Goal: Task Accomplishment & Management: Manage account settings

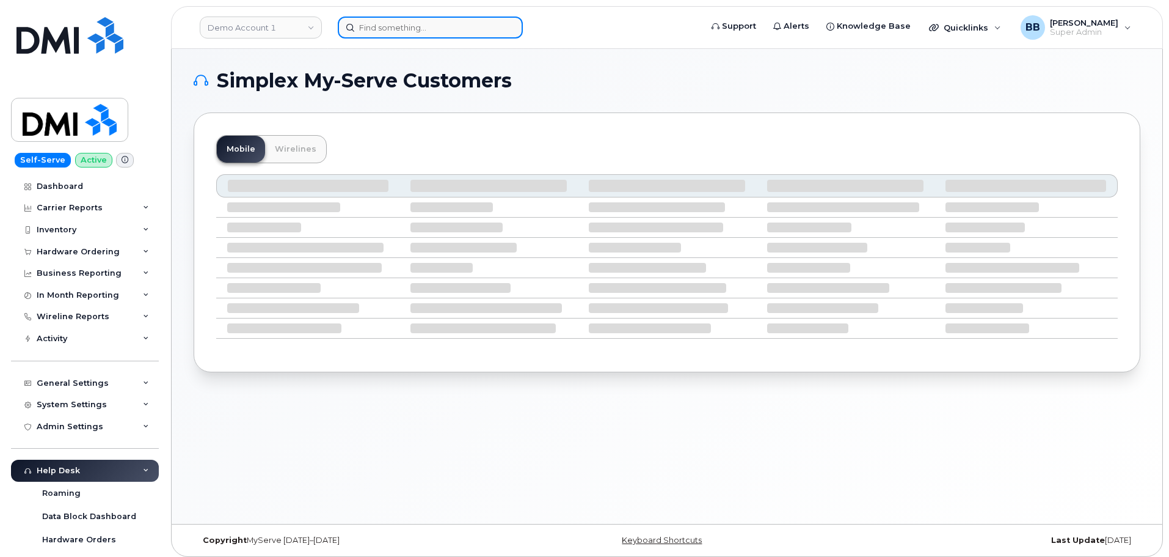
click at [372, 26] on input at bounding box center [430, 27] width 185 height 22
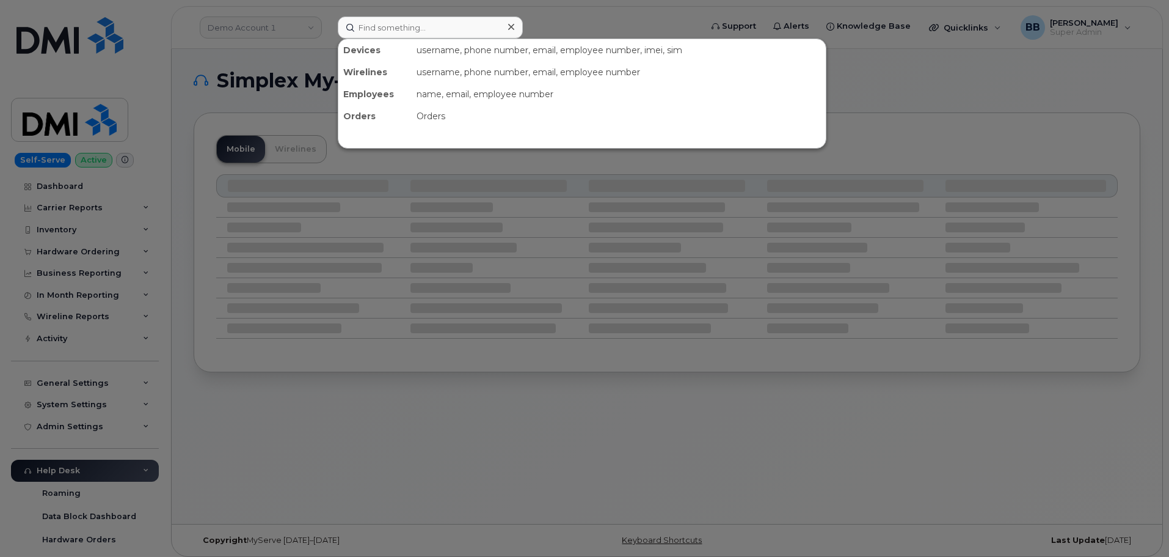
click at [264, 24] on div at bounding box center [584, 278] width 1169 height 557
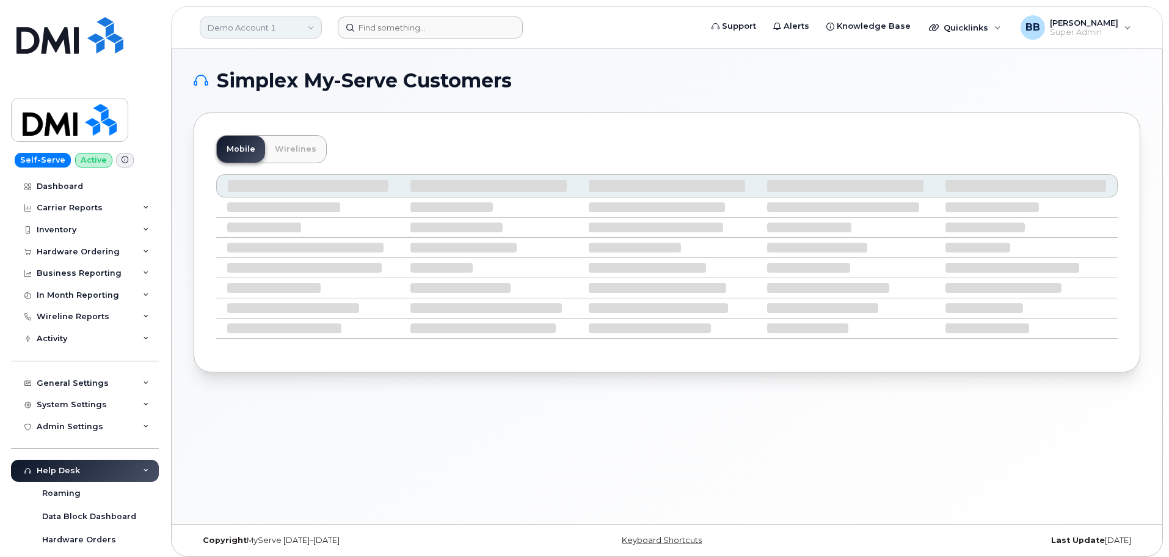
click at [263, 32] on link "Demo Account 1" at bounding box center [261, 27] width 122 height 22
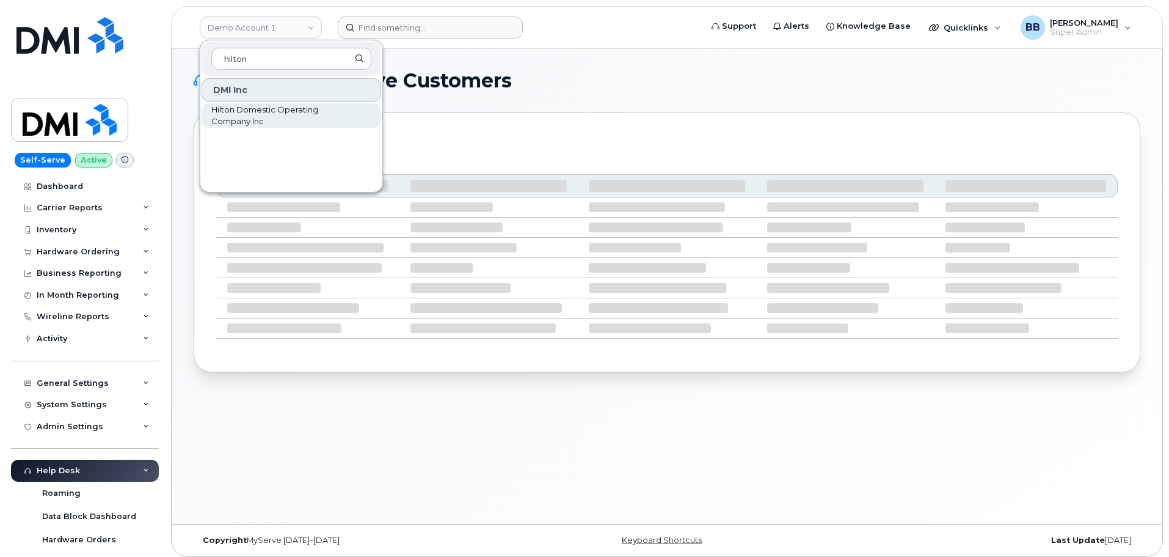
type input "hilton"
click at [251, 115] on span "Hilton Domestic Operating Company Inc" at bounding box center [281, 116] width 141 height 24
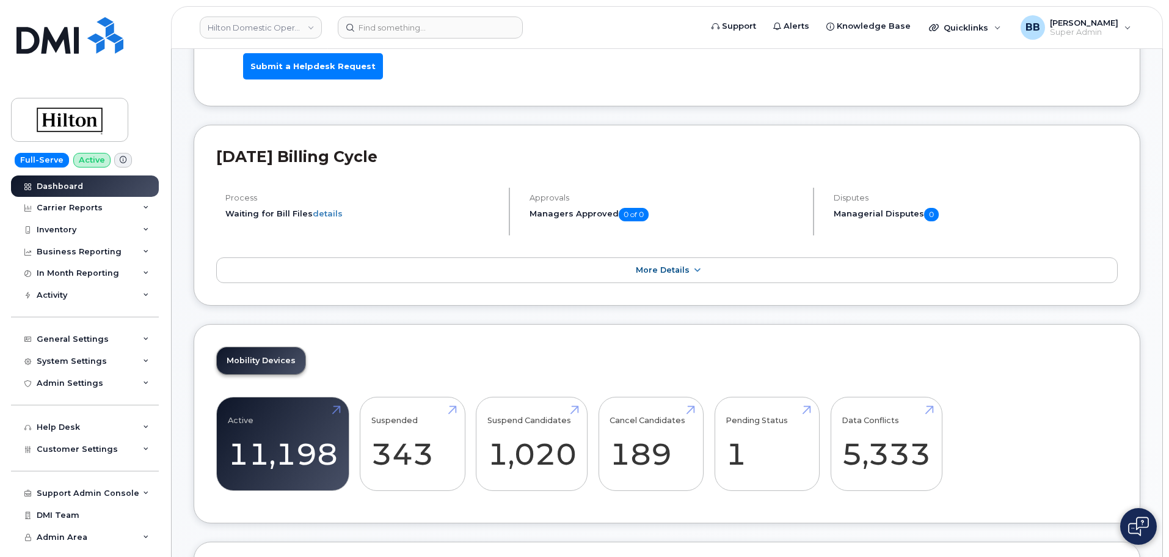
scroll to position [122, 0]
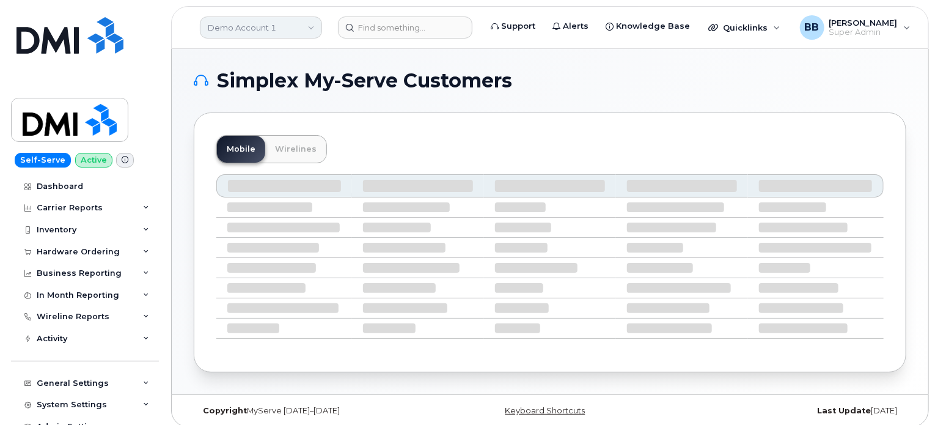
click at [290, 24] on link "Demo Account 1" at bounding box center [261, 27] width 122 height 22
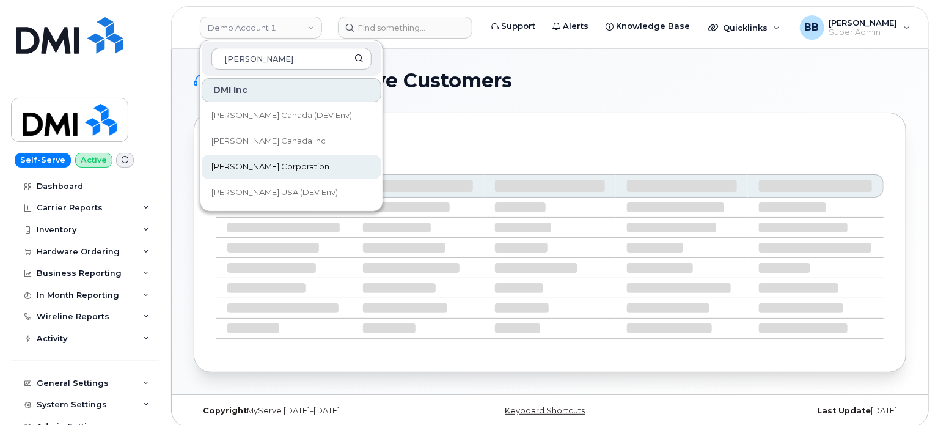
type input "kiewit"
click at [229, 167] on span "Kiewit Corporation" at bounding box center [270, 167] width 118 height 12
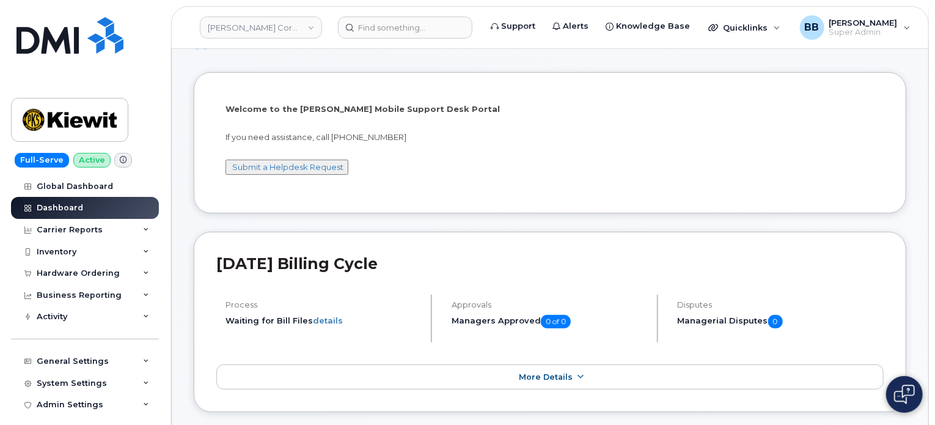
scroll to position [122, 0]
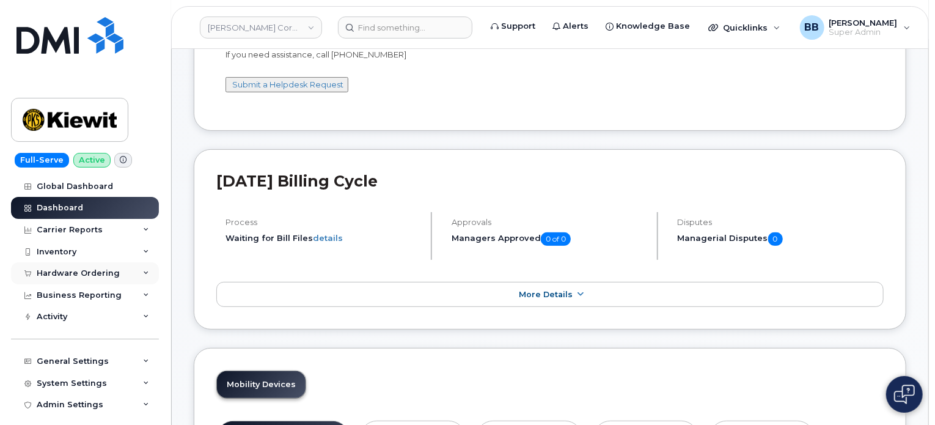
click at [92, 273] on div "Hardware Ordering" at bounding box center [78, 273] width 83 height 10
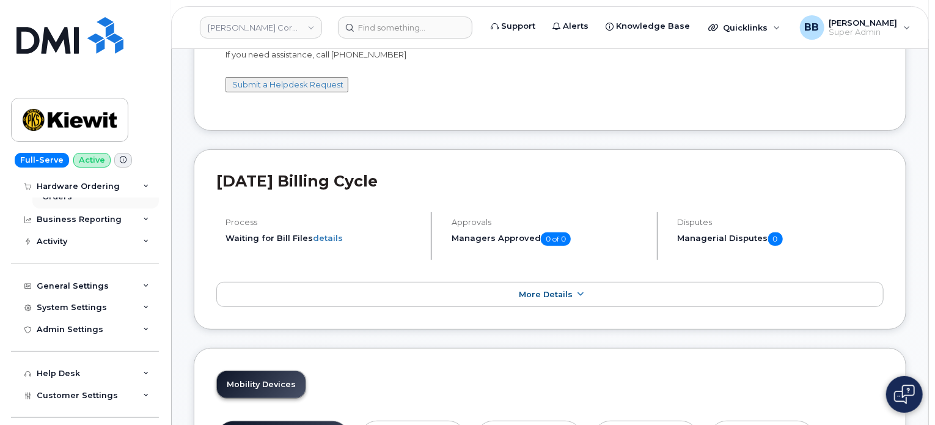
scroll to position [61, 0]
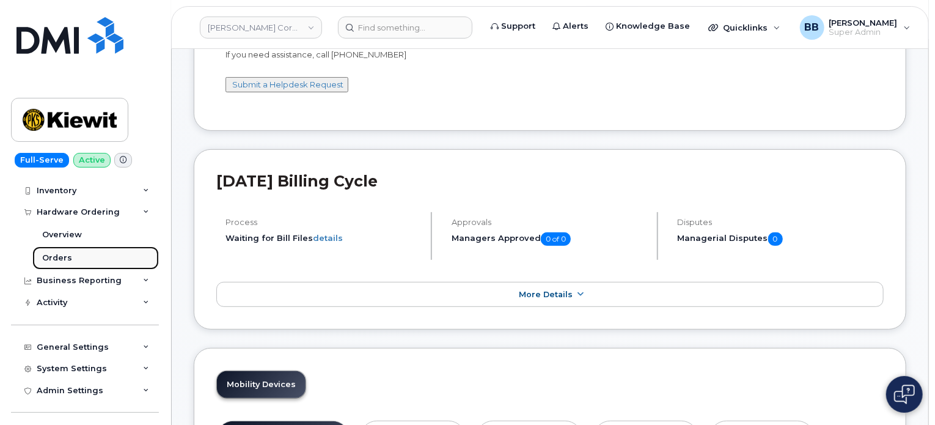
click at [65, 251] on link "Orders" at bounding box center [95, 257] width 126 height 23
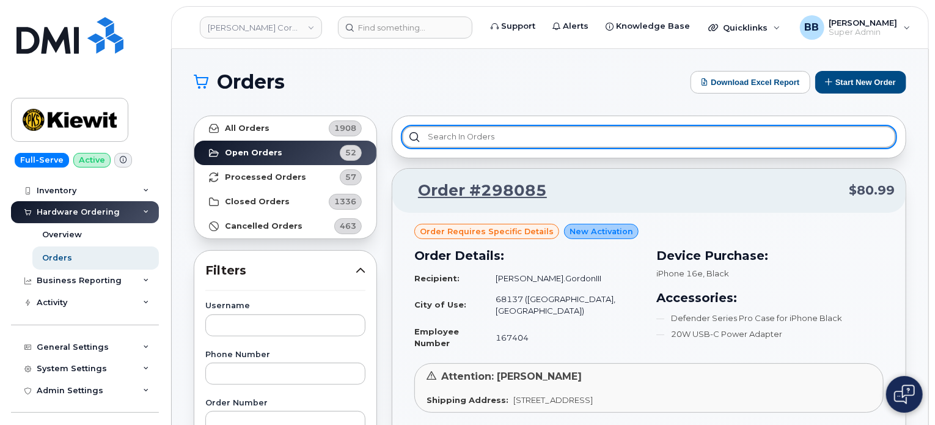
click at [589, 139] on input "text" at bounding box center [649, 137] width 494 height 22
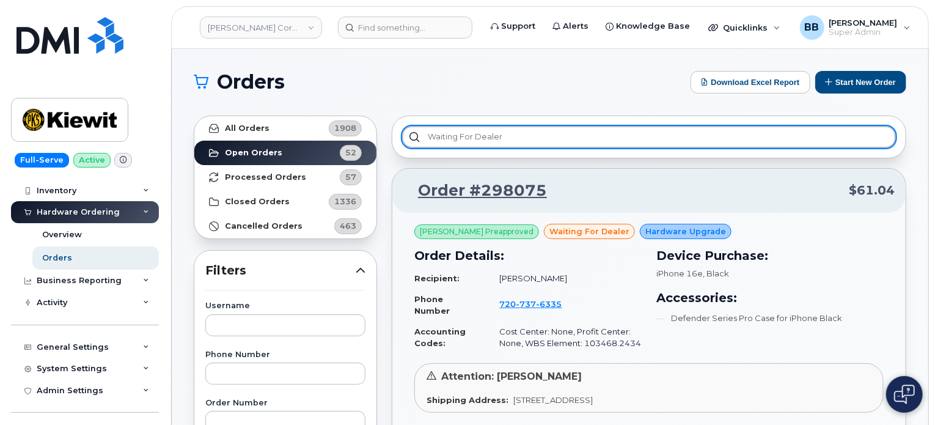
type input "waiting for dealer"
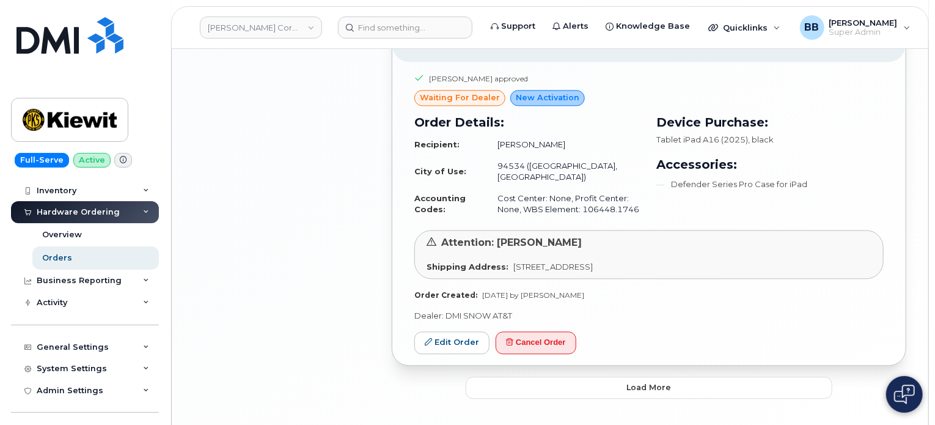
scroll to position [1285, 0]
click at [583, 376] on button "Load more" at bounding box center [649, 387] width 367 height 22
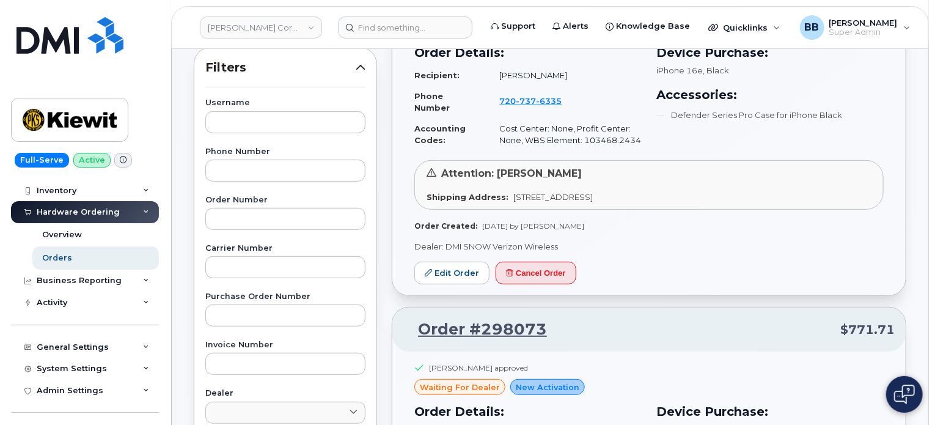
scroll to position [0, 0]
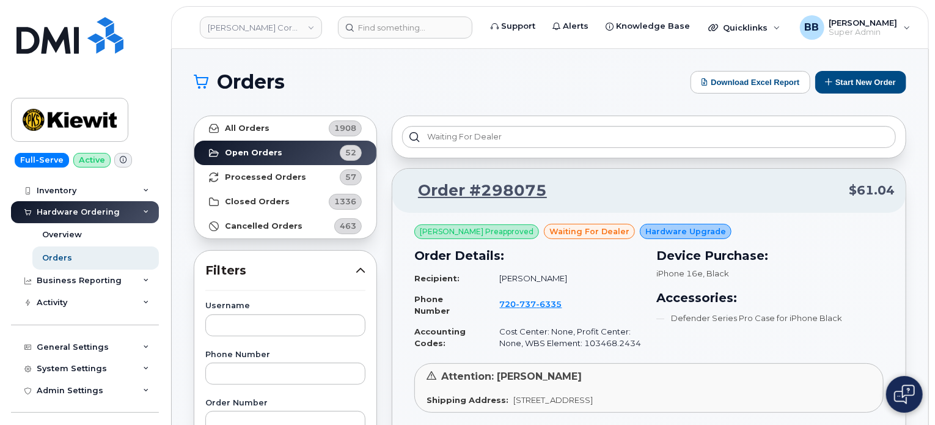
drag, startPoint x: 408, startPoint y: 67, endPoint x: 376, endPoint y: 63, distance: 32.1
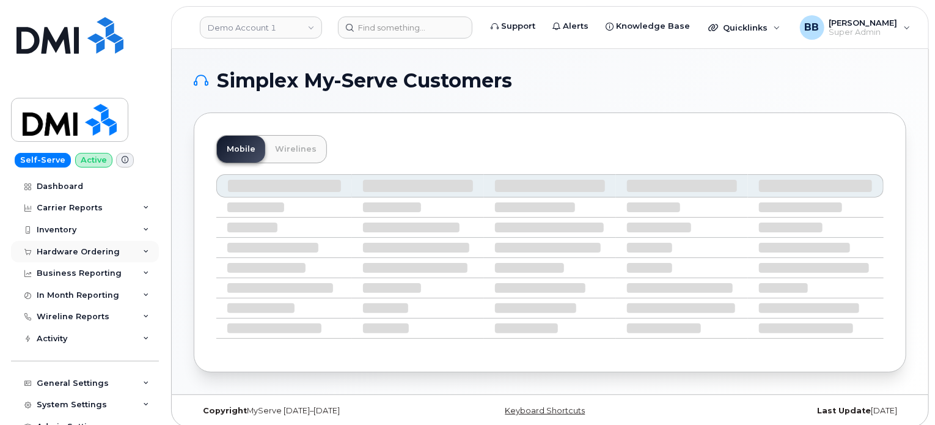
click at [70, 246] on div "Hardware Ordering" at bounding box center [85, 252] width 148 height 22
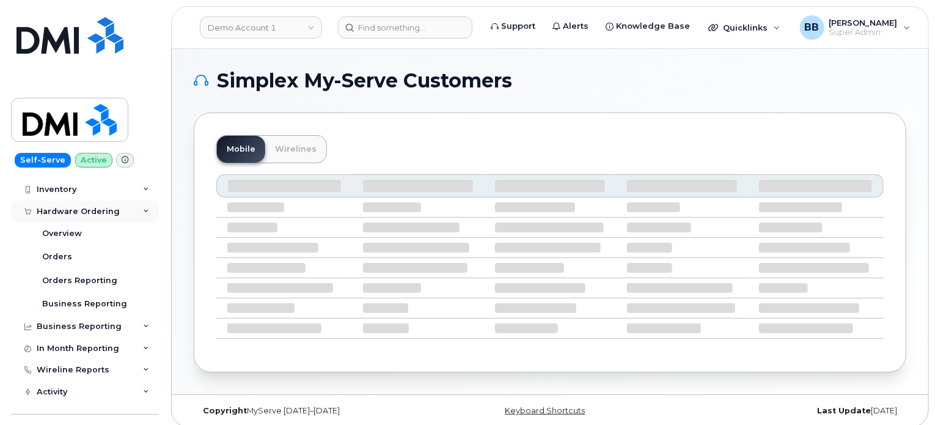
scroll to position [61, 0]
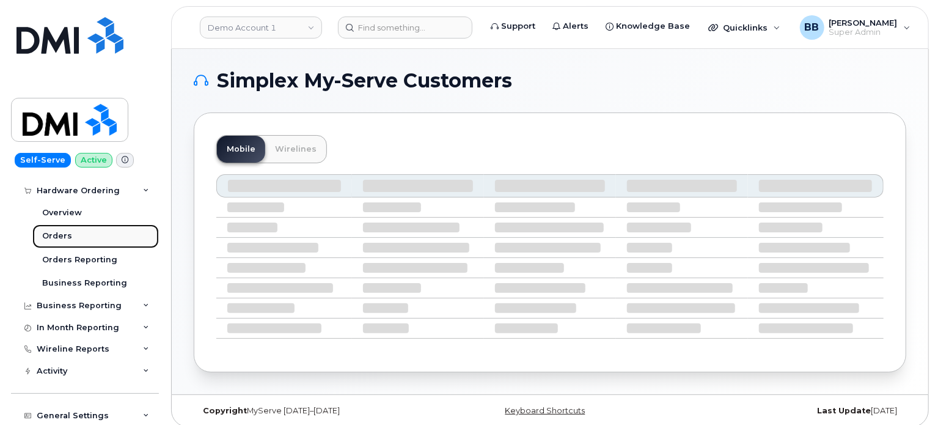
click at [48, 233] on div "Orders" at bounding box center [57, 235] width 30 height 11
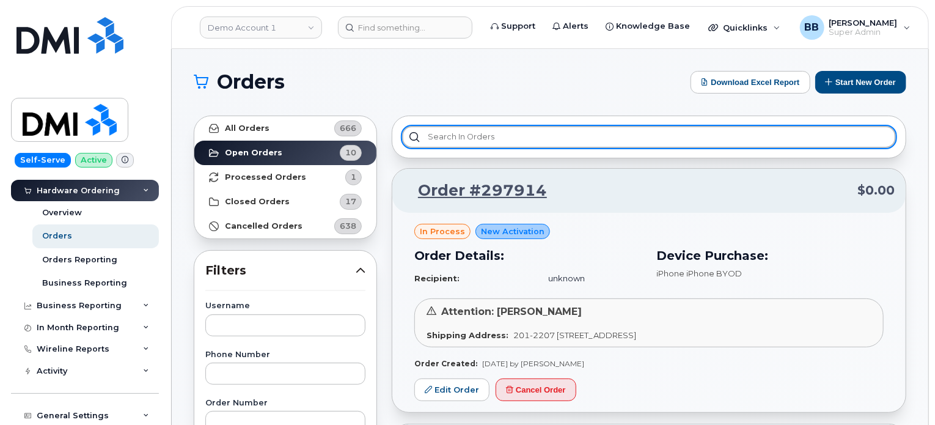
click at [506, 139] on input "text" at bounding box center [649, 137] width 494 height 22
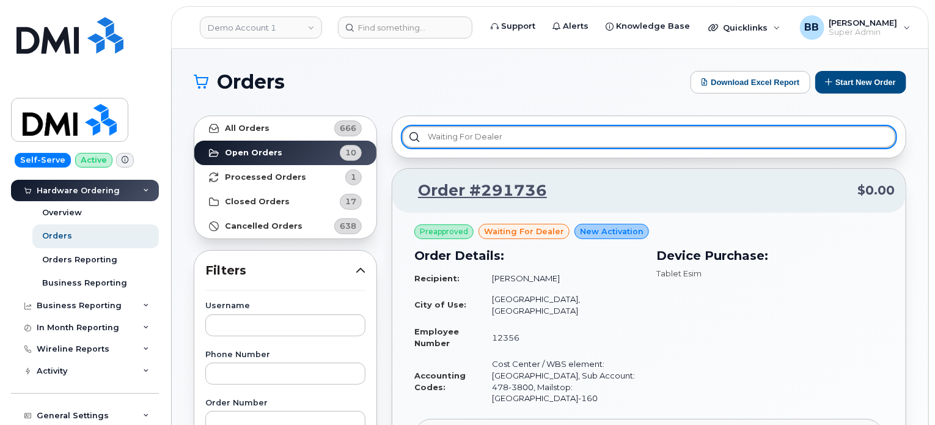
type input "waiting for dealer"
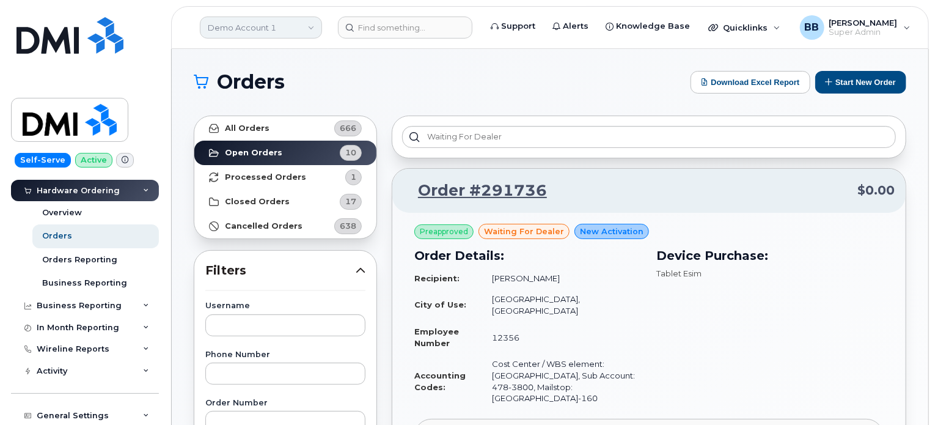
click at [307, 24] on link "Demo Account 1" at bounding box center [261, 27] width 122 height 22
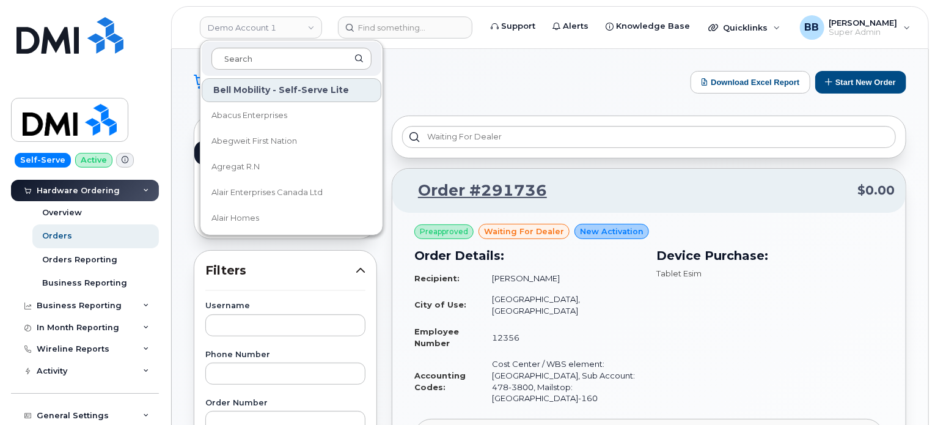
click at [296, 57] on input at bounding box center [291, 59] width 160 height 22
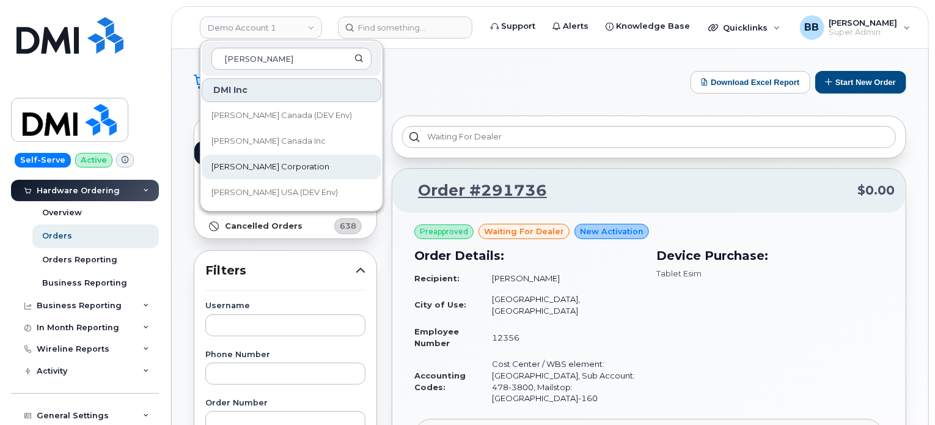
type input "kiewit"
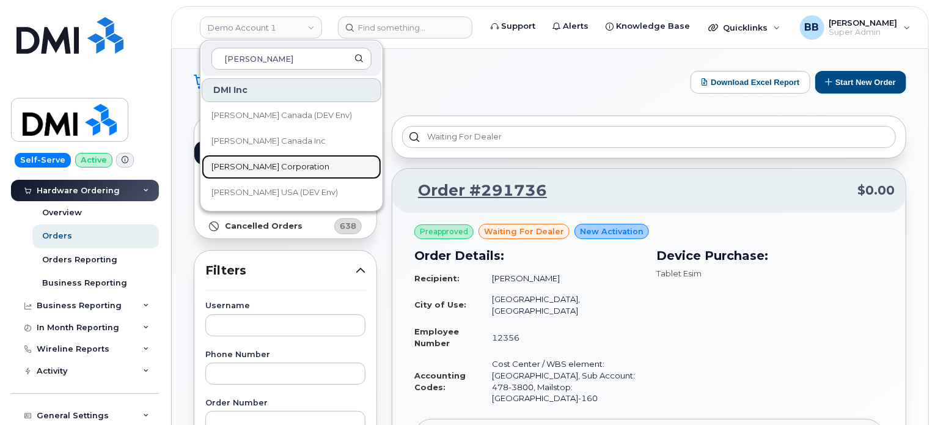
click at [284, 166] on span "Kiewit Corporation" at bounding box center [270, 167] width 118 height 12
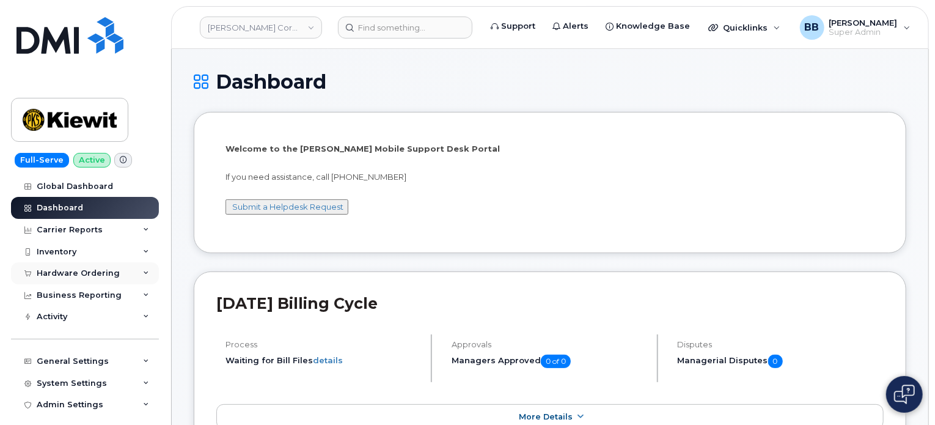
click at [76, 268] on div "Hardware Ordering" at bounding box center [78, 273] width 83 height 10
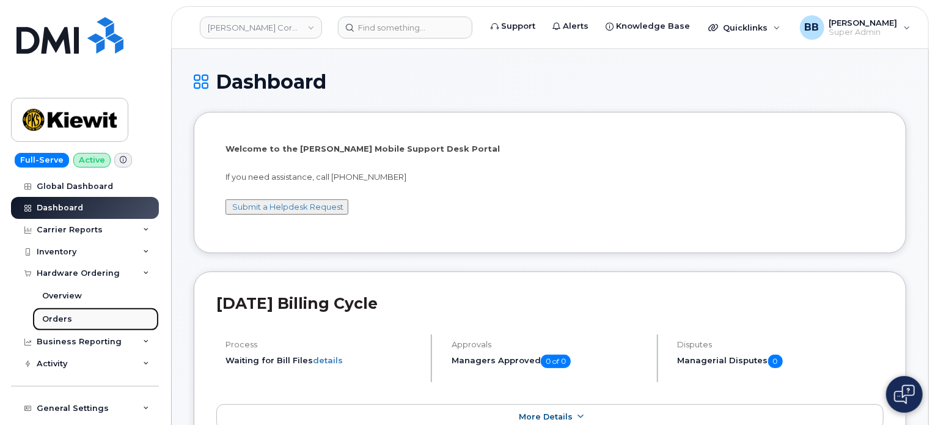
click at [68, 317] on div "Orders" at bounding box center [57, 318] width 30 height 11
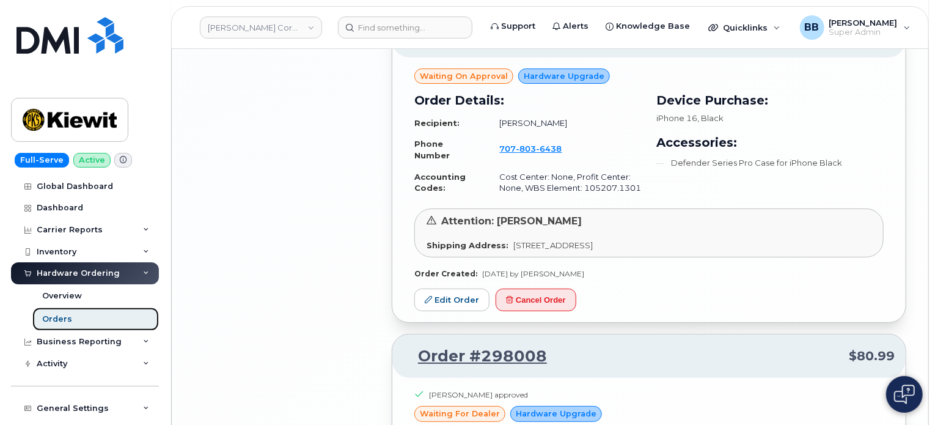
scroll to position [2200, 0]
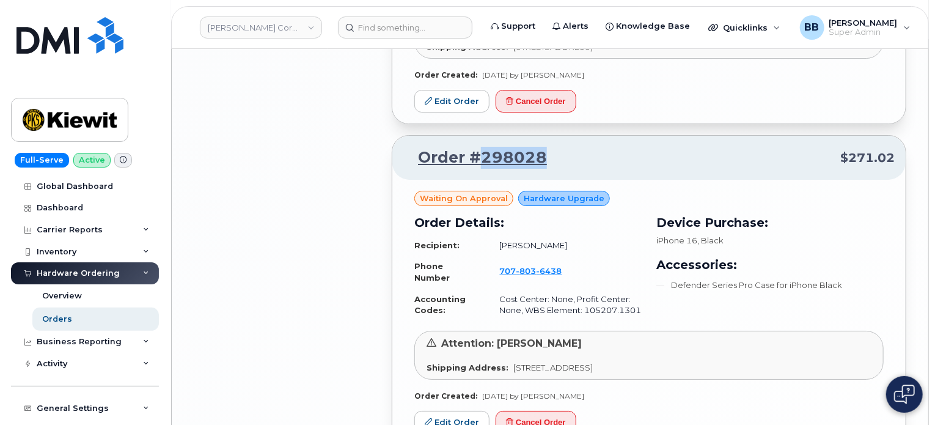
drag, startPoint x: 544, startPoint y: 100, endPoint x: 479, endPoint y: 101, distance: 65.4
click at [479, 147] on p "Order #298028 $271.02" at bounding box center [648, 158] width 491 height 22
copy link "298028"
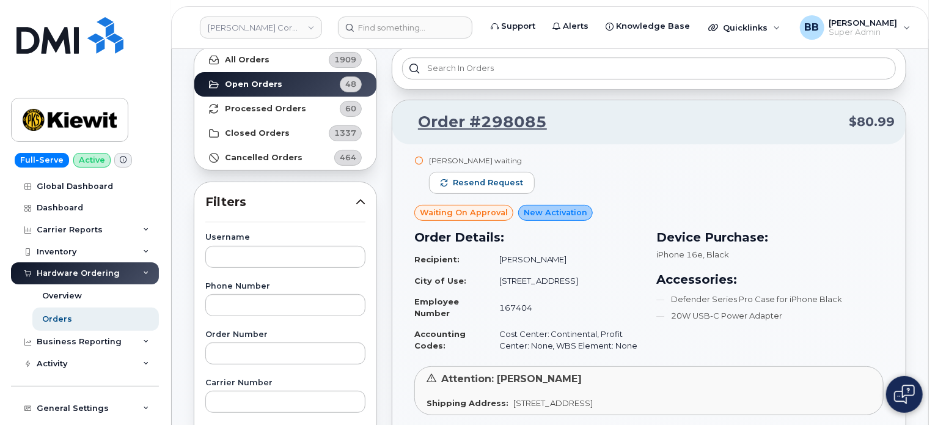
scroll to position [0, 0]
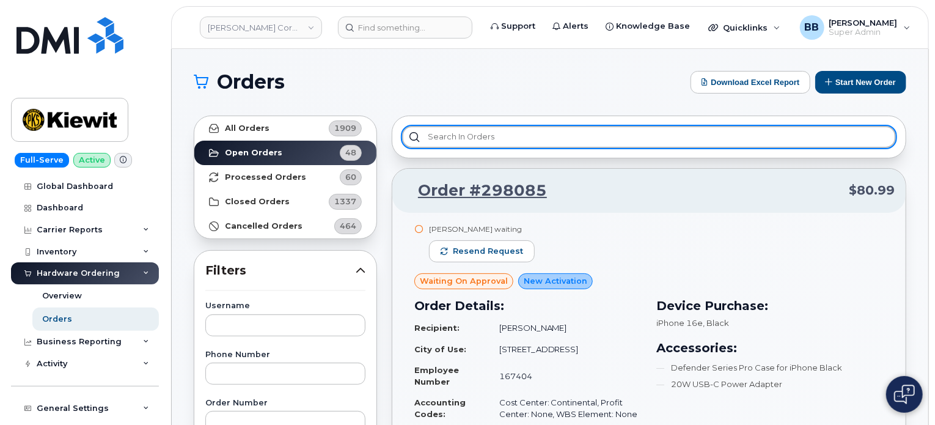
click at [522, 134] on input "text" at bounding box center [649, 137] width 494 height 22
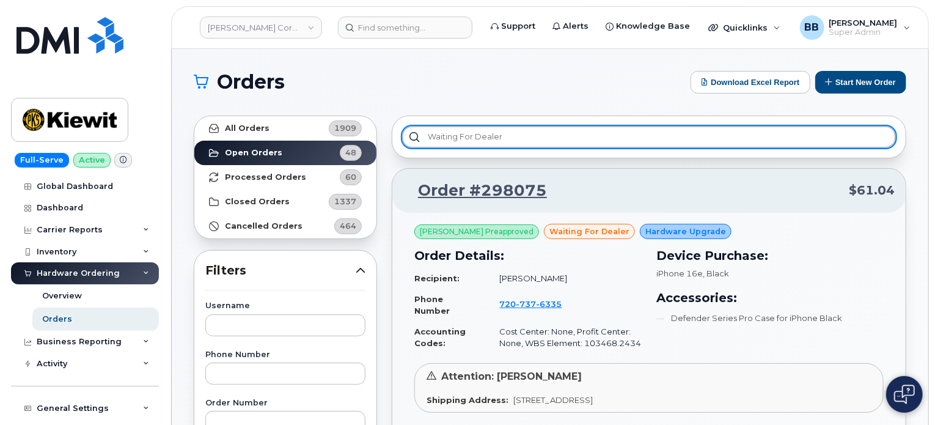
type input "waiting for dealer"
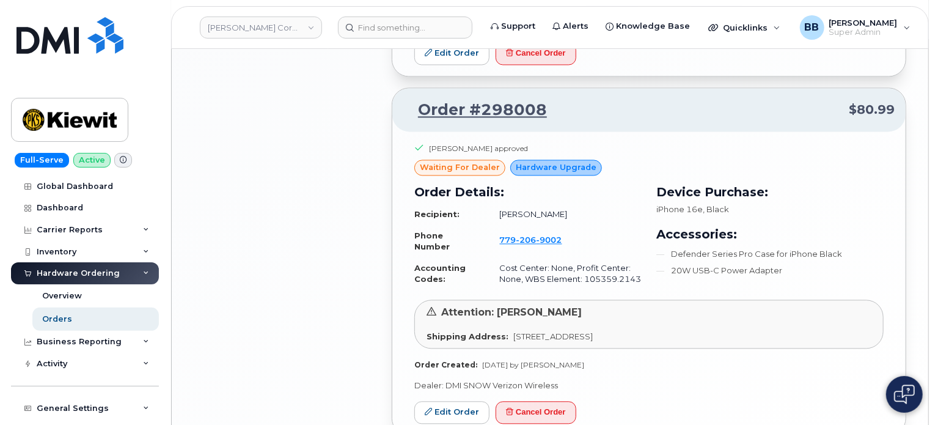
scroll to position [1235, 0]
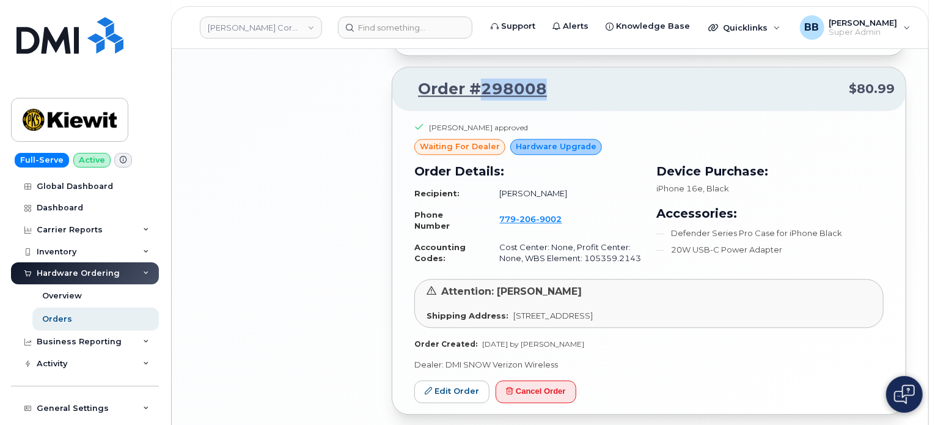
drag, startPoint x: 550, startPoint y: 67, endPoint x: 478, endPoint y: 63, distance: 72.2
click at [478, 78] on p "Order #298008 $80.99" at bounding box center [648, 89] width 491 height 22
copy link "298008"
click at [430, 387] on icon at bounding box center [428, 390] width 7 height 7
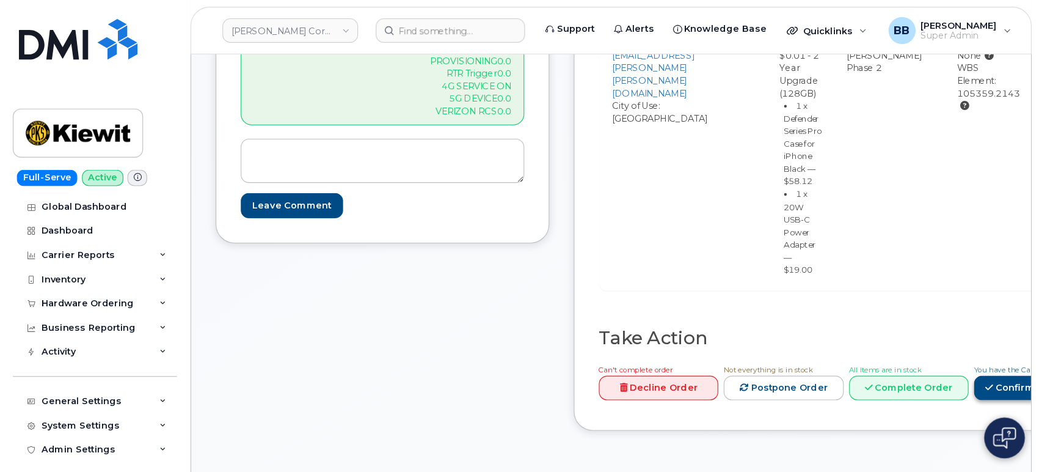
scroll to position [550, 0]
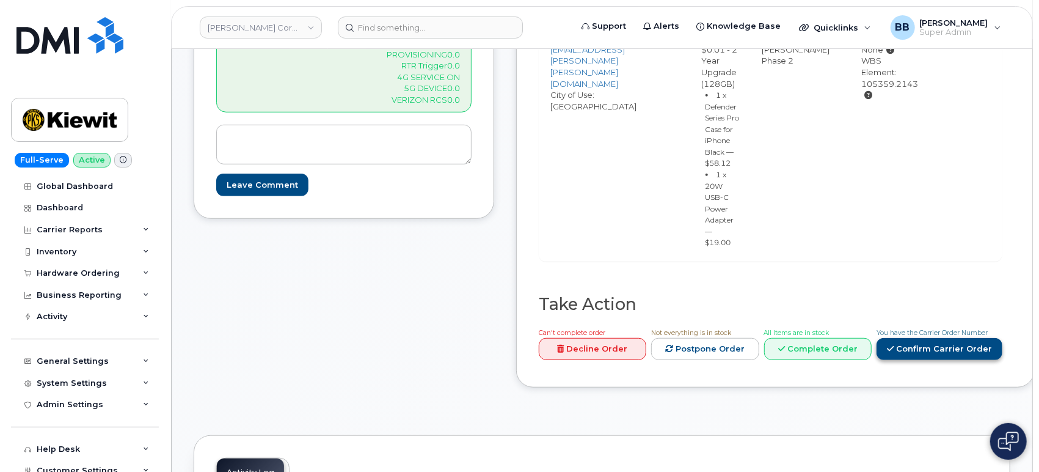
click at [934, 361] on link "Confirm Carrier Order" at bounding box center [940, 349] width 126 height 23
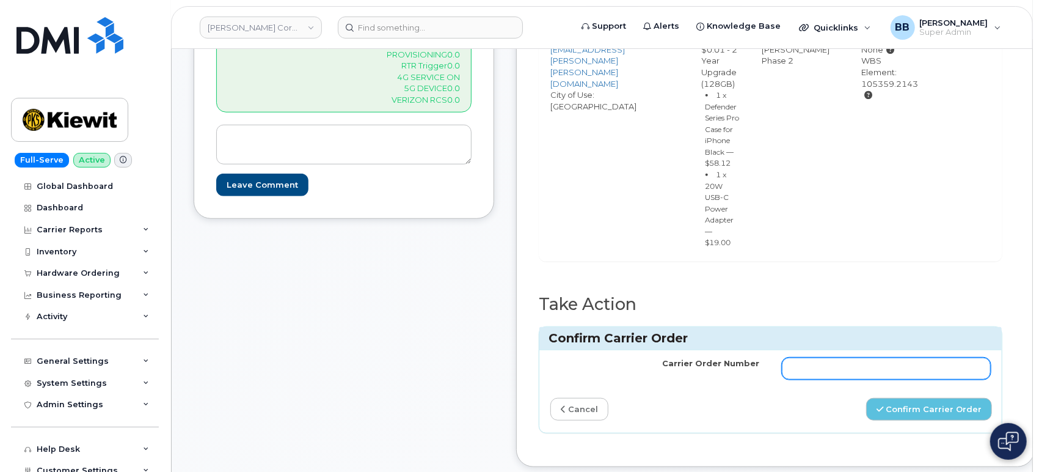
click at [873, 379] on input "Carrier Order Number" at bounding box center [887, 368] width 210 height 22
paste input "MB1000496297314"
type input "MB1000496297314"
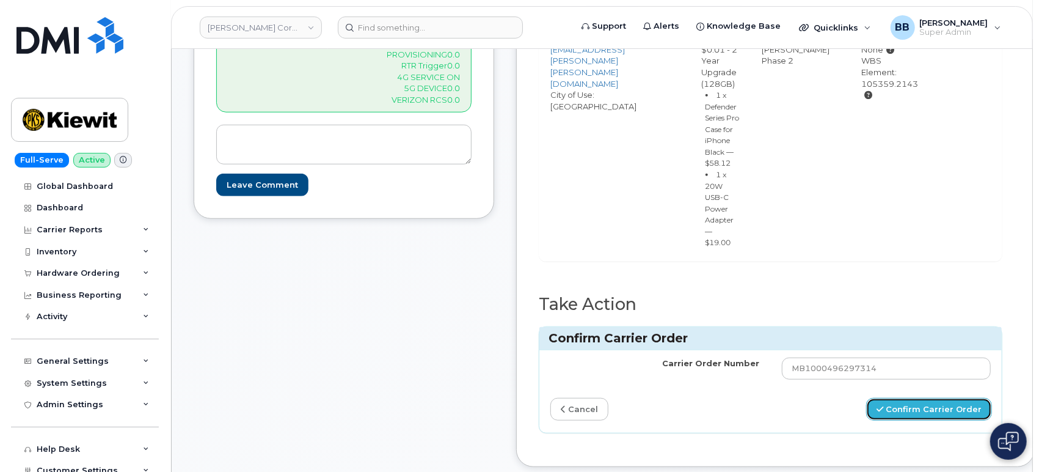
click at [919, 420] on button "Confirm Carrier Order" at bounding box center [929, 409] width 126 height 23
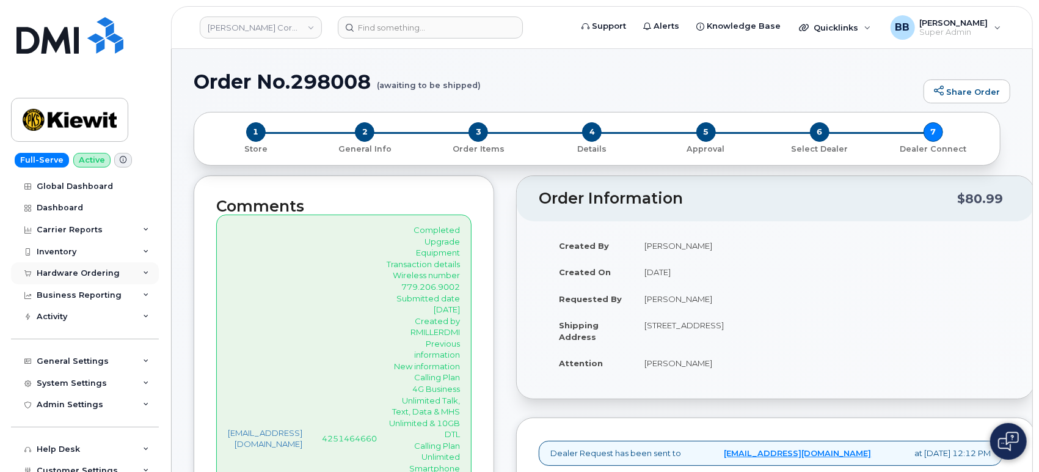
click at [73, 278] on div "Hardware Ordering" at bounding box center [85, 273] width 148 height 22
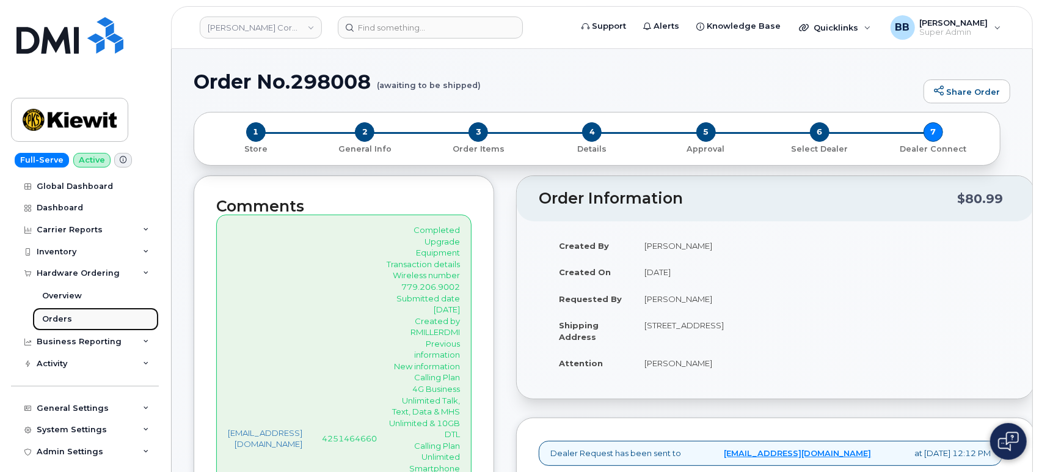
click at [60, 320] on div "Orders" at bounding box center [57, 318] width 30 height 11
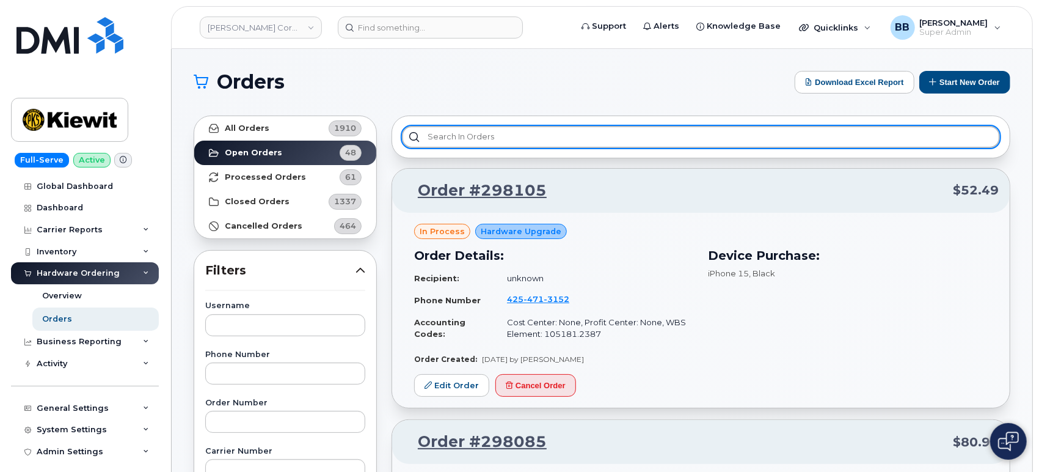
click at [571, 136] on input "text" at bounding box center [701, 137] width 598 height 22
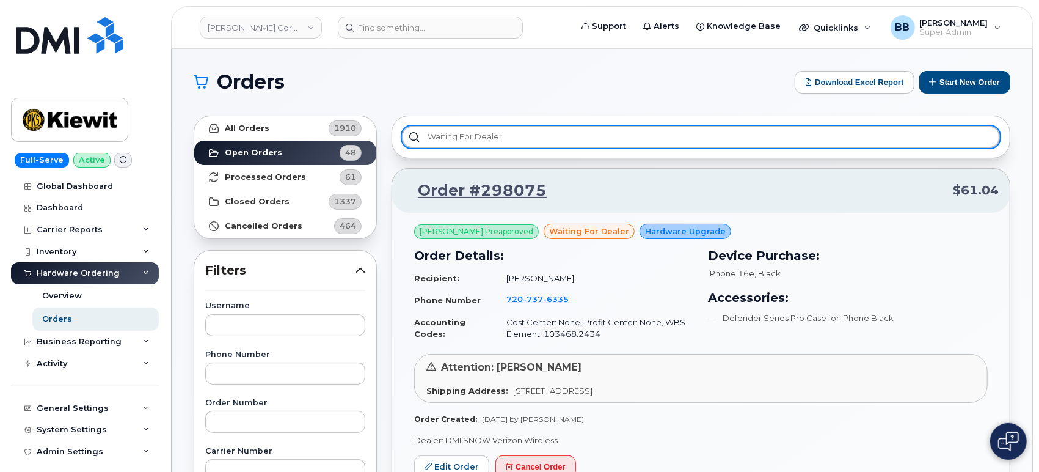
type input "waiting for dealer"
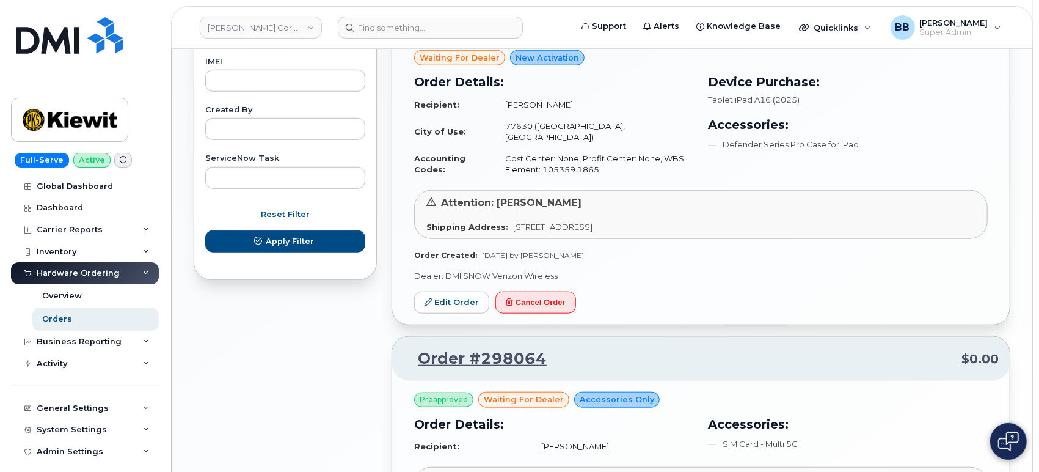
scroll to position [884, 0]
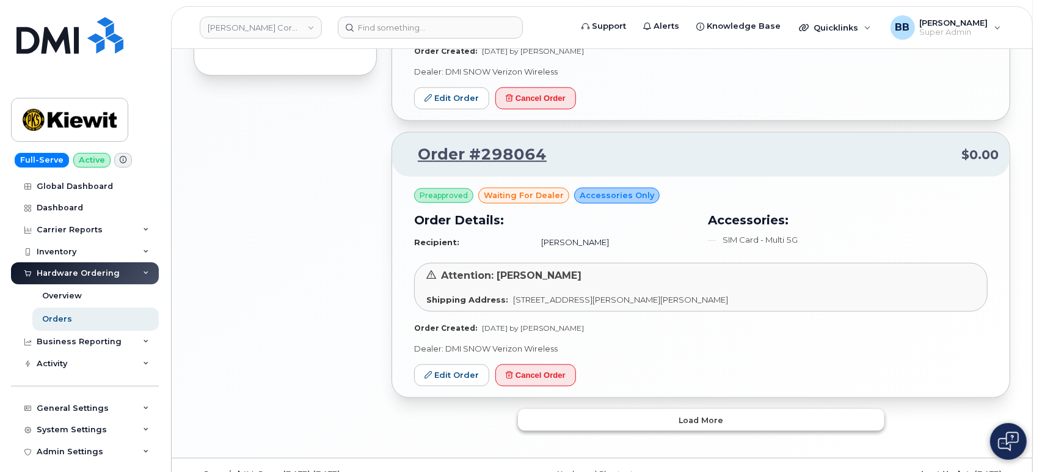
click at [658, 409] on button "Load more" at bounding box center [701, 420] width 367 height 22
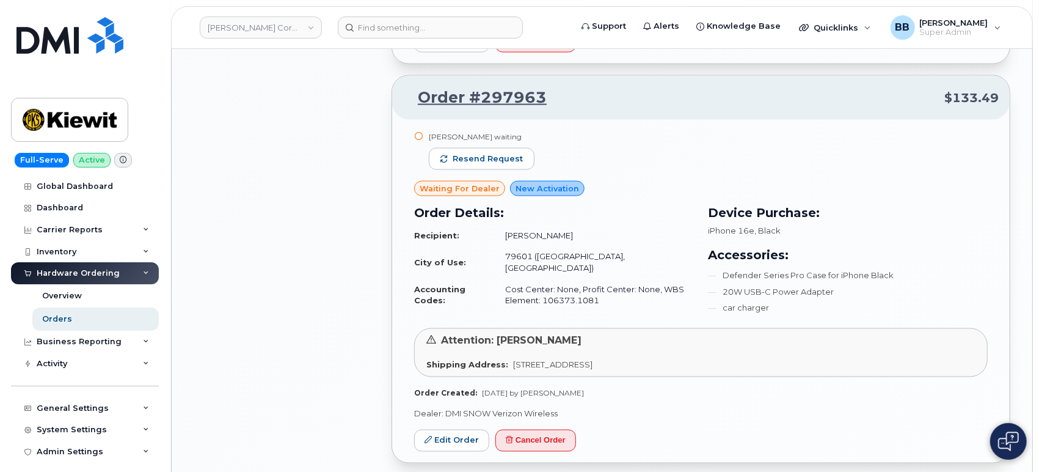
scroll to position [1223, 0]
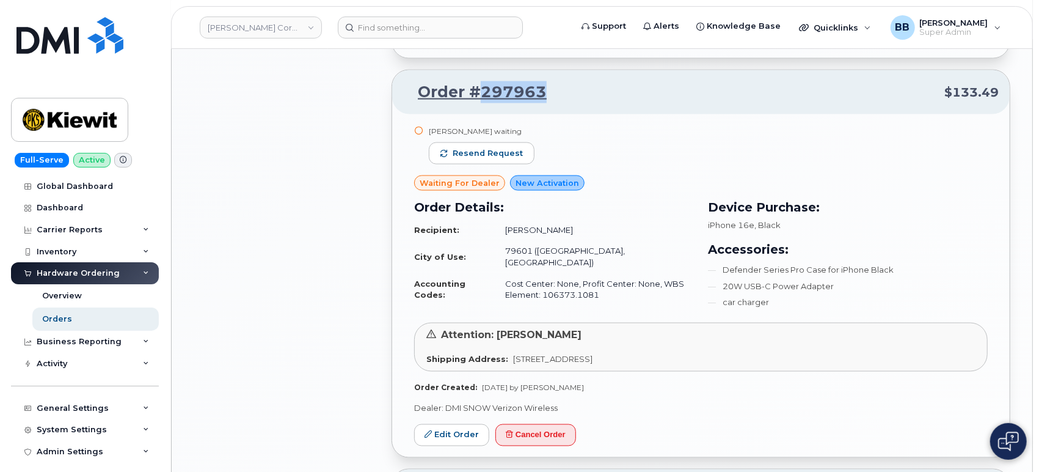
drag, startPoint x: 554, startPoint y: 70, endPoint x: 494, endPoint y: 64, distance: 60.2
click at [485, 81] on p "Order #297963 $133.49" at bounding box center [701, 92] width 596 height 22
drag, startPoint x: 496, startPoint y: 64, endPoint x: 557, endPoint y: 65, distance: 61.7
click at [557, 81] on p "Order #297963 $133.49" at bounding box center [701, 92] width 596 height 22
drag, startPoint x: 521, startPoint y: 75, endPoint x: 528, endPoint y: 75, distance: 6.7
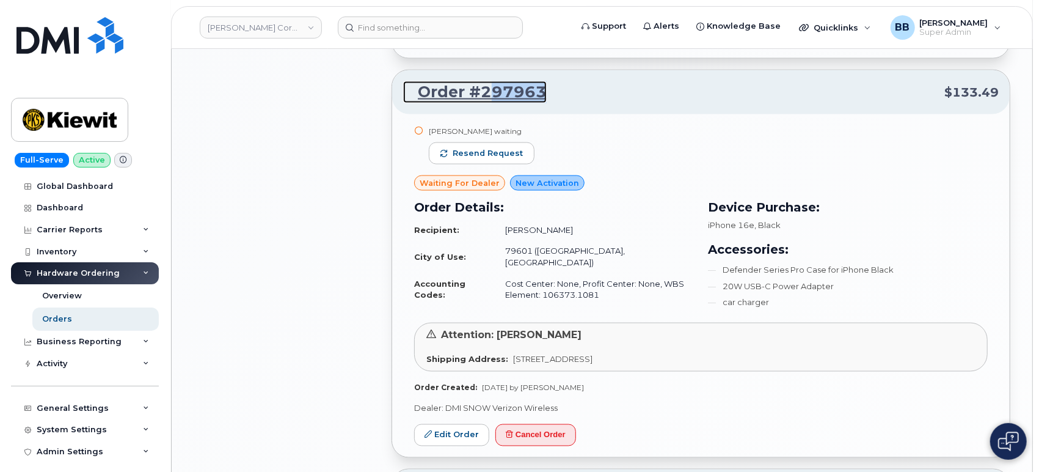
click at [522, 81] on link "Order #297963" at bounding box center [475, 92] width 144 height 22
click at [543, 81] on link "Order #297963" at bounding box center [475, 92] width 144 height 22
click at [551, 81] on p "Order #297963 $133.49" at bounding box center [701, 92] width 596 height 22
click at [560, 80] on div "Order #297963 $133.49" at bounding box center [701, 92] width 618 height 44
click at [626, 191] on div "Order Details: Recipient: Deborah Lyon City of Use: 79601 (Abilene, TX) Account…" at bounding box center [554, 255] width 295 height 129
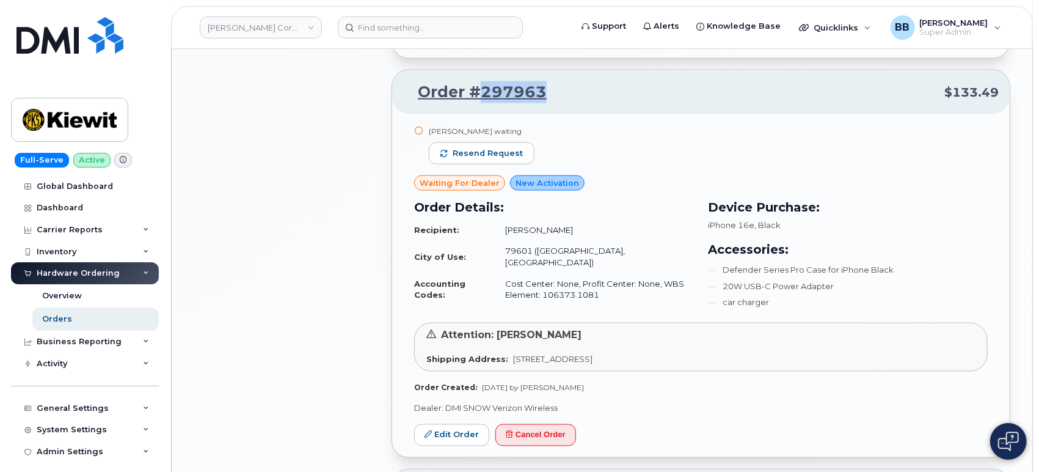
drag, startPoint x: 557, startPoint y: 70, endPoint x: 479, endPoint y: 62, distance: 78.0
click at [479, 81] on p "Order #297963 $133.49" at bounding box center [701, 92] width 596 height 22
copy link "297963"
click at [454, 424] on link "Edit Order" at bounding box center [451, 435] width 75 height 23
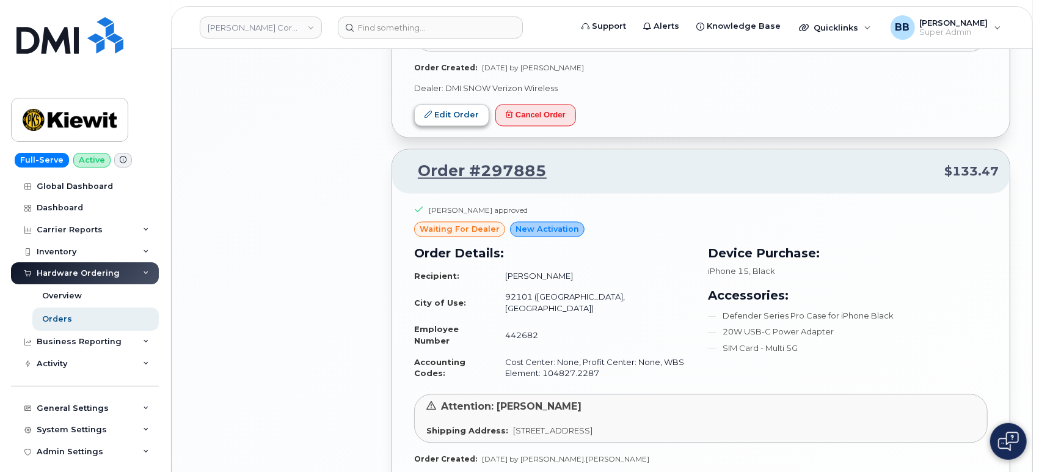
scroll to position [1562, 0]
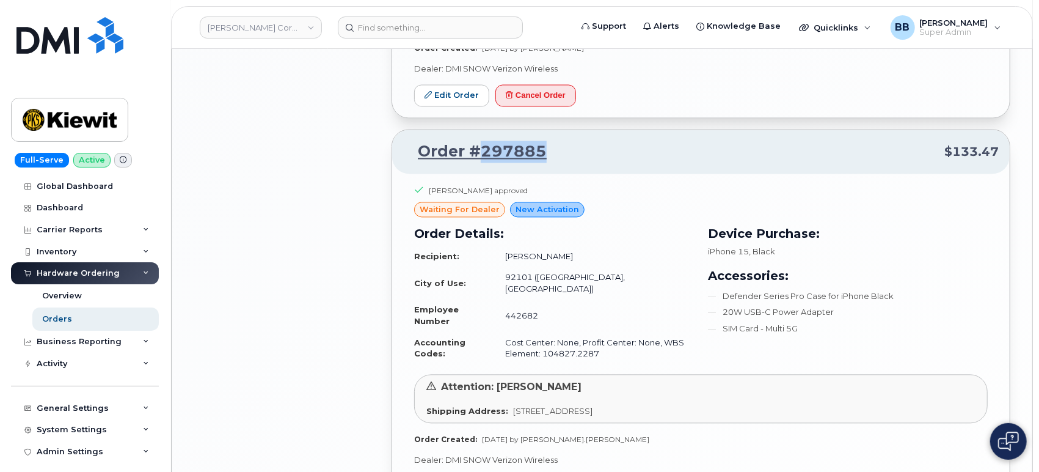
drag, startPoint x: 555, startPoint y: 130, endPoint x: 482, endPoint y: 124, distance: 73.5
click at [482, 141] on p "Order #297885 $133.47" at bounding box center [701, 152] width 596 height 22
copy link "297885"
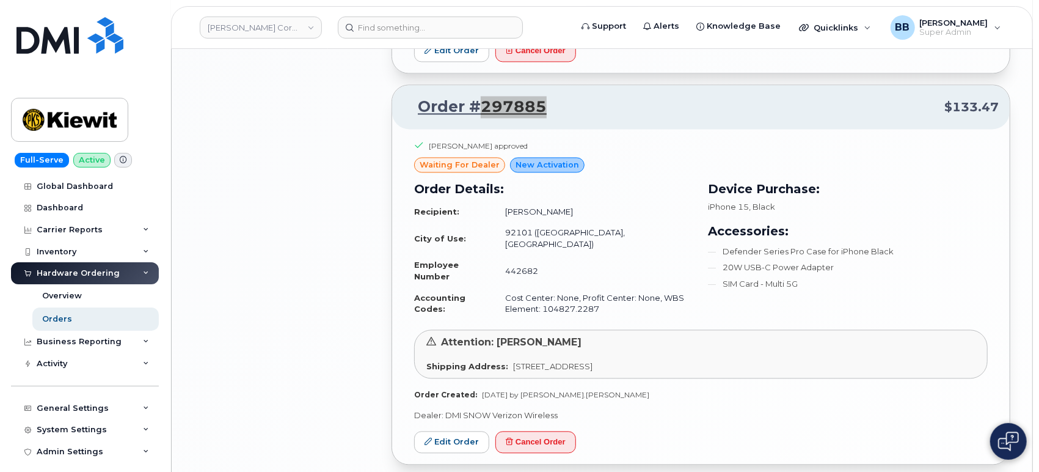
scroll to position [1630, 0]
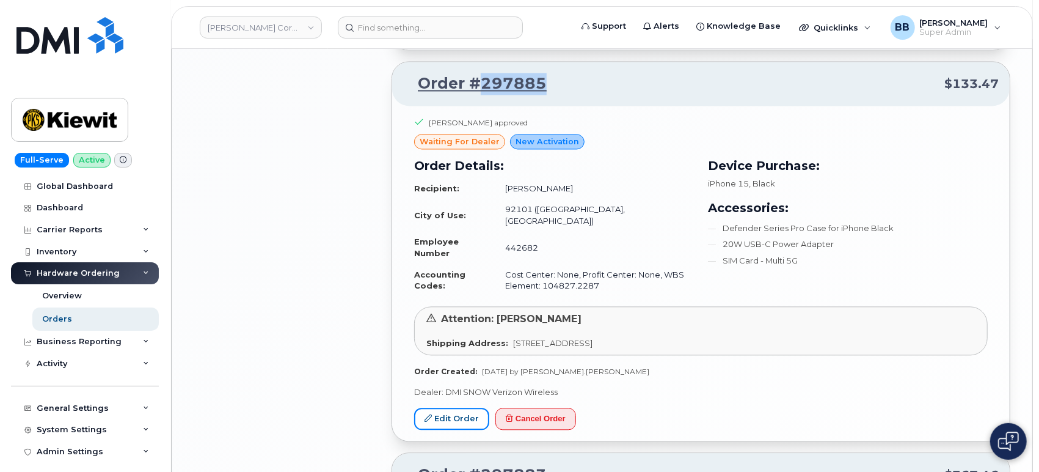
drag, startPoint x: 459, startPoint y: 382, endPoint x: 489, endPoint y: 365, distance: 33.7
click at [459, 408] on link "Edit Order" at bounding box center [451, 419] width 75 height 23
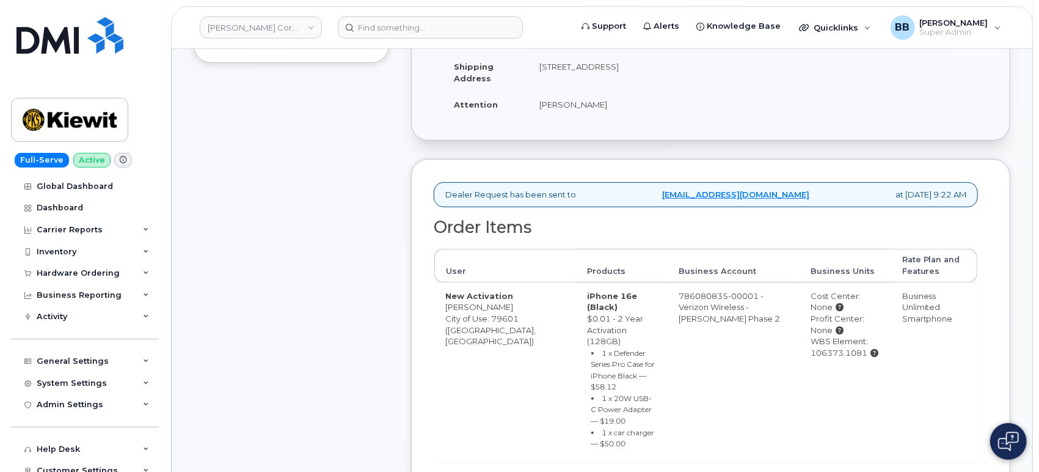
scroll to position [407, 0]
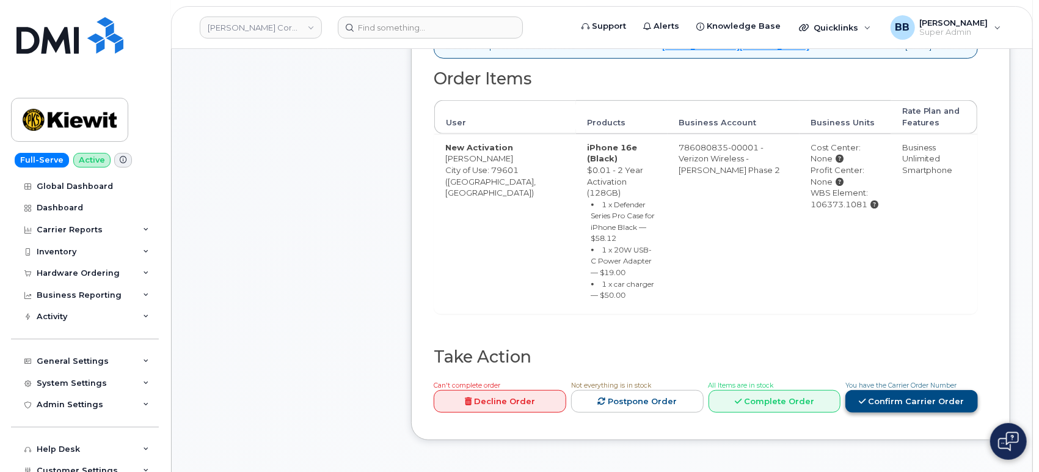
click at [920, 390] on link "Confirm Carrier Order" at bounding box center [912, 401] width 133 height 23
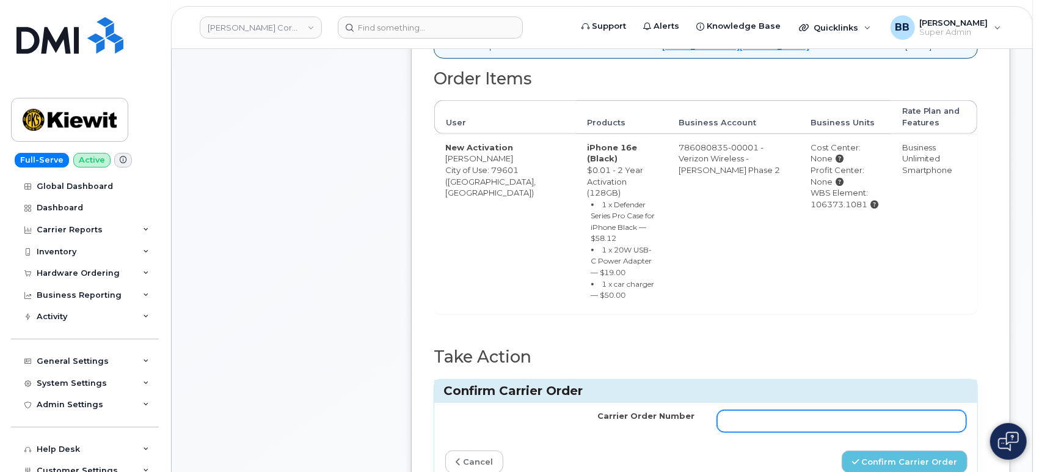
click at [768, 410] on input "Carrier Order Number" at bounding box center [842, 421] width 250 height 22
paste input "MB3000586712794"
type input "MB3000586712794"
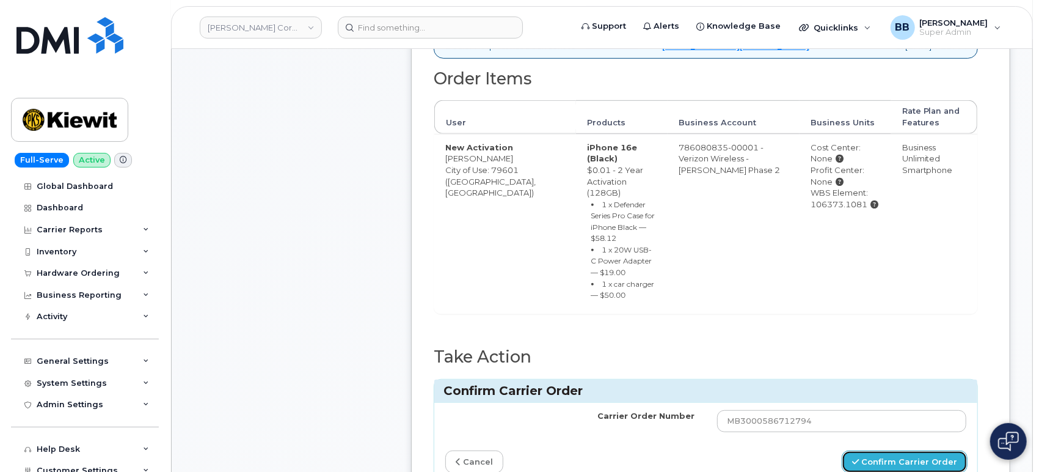
click at [923, 450] on button "Confirm Carrier Order" at bounding box center [905, 461] width 126 height 23
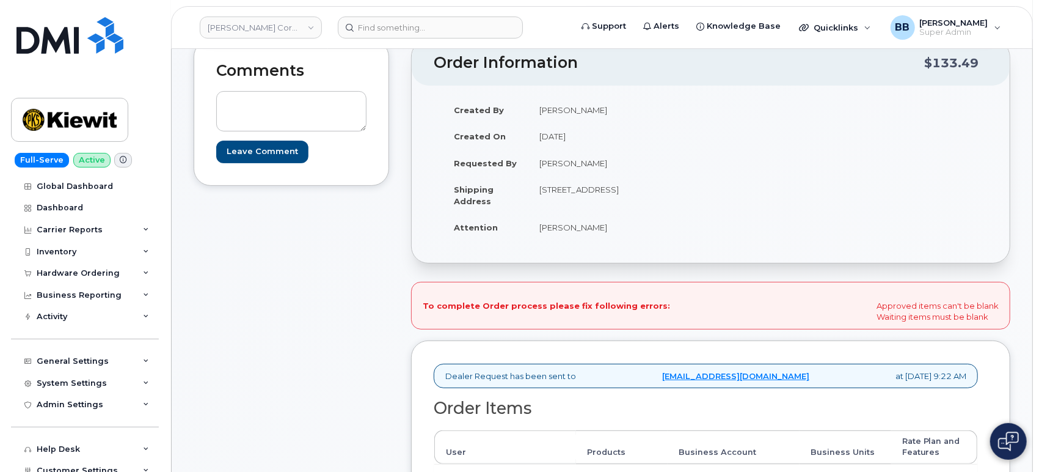
scroll to position [203, 0]
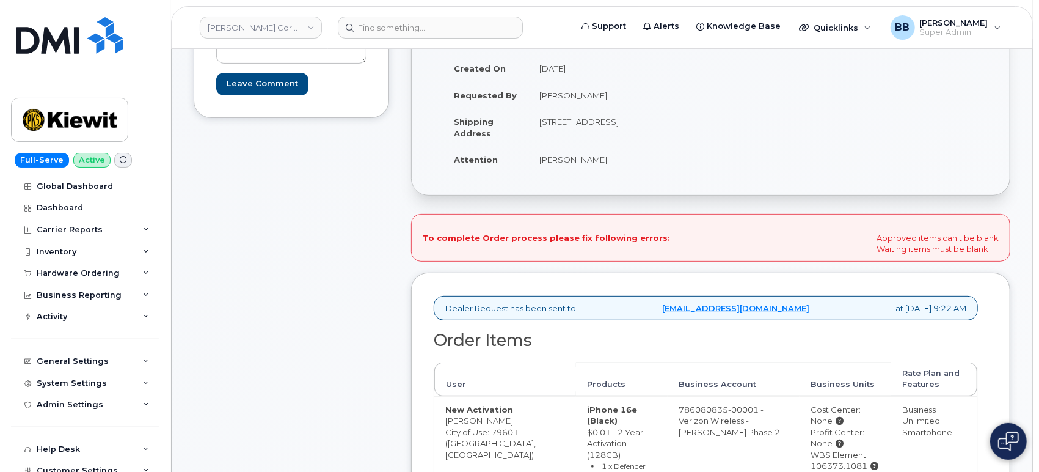
drag, startPoint x: 879, startPoint y: 233, endPoint x: 993, endPoint y: 258, distance: 116.4
click at [993, 258] on div "To complete Order process please fix following errors: Approved items can't be …" at bounding box center [710, 238] width 599 height 48
click at [837, 229] on div "To complete Order process please fix following errors: Approved items can't be …" at bounding box center [710, 238] width 599 height 48
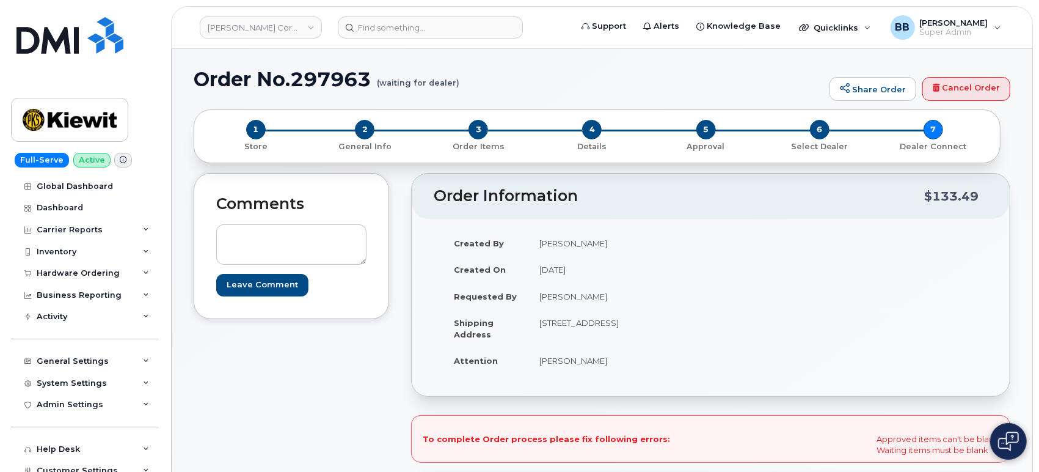
scroll to position [0, 0]
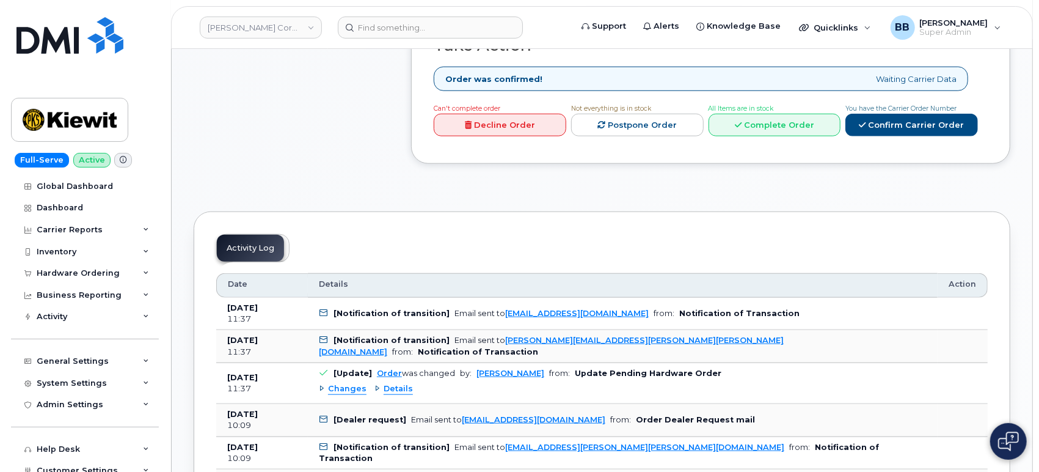
scroll to position [543, 0]
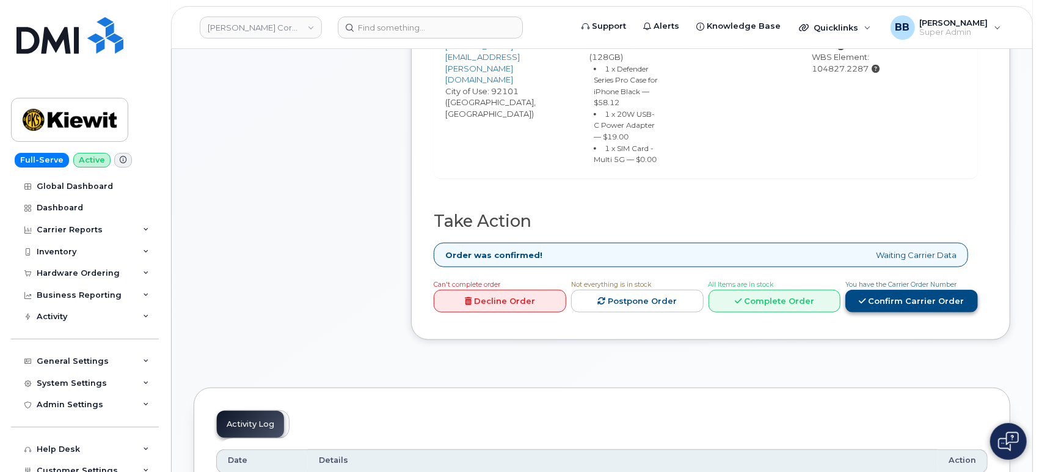
click at [888, 302] on link "Confirm Carrier Order" at bounding box center [912, 301] width 133 height 23
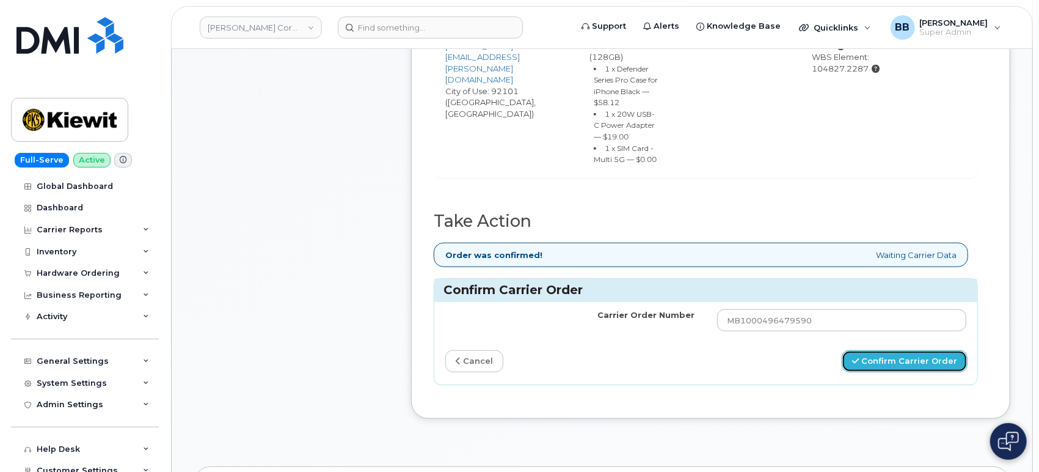
click at [866, 358] on button "Confirm Carrier Order" at bounding box center [905, 361] width 126 height 23
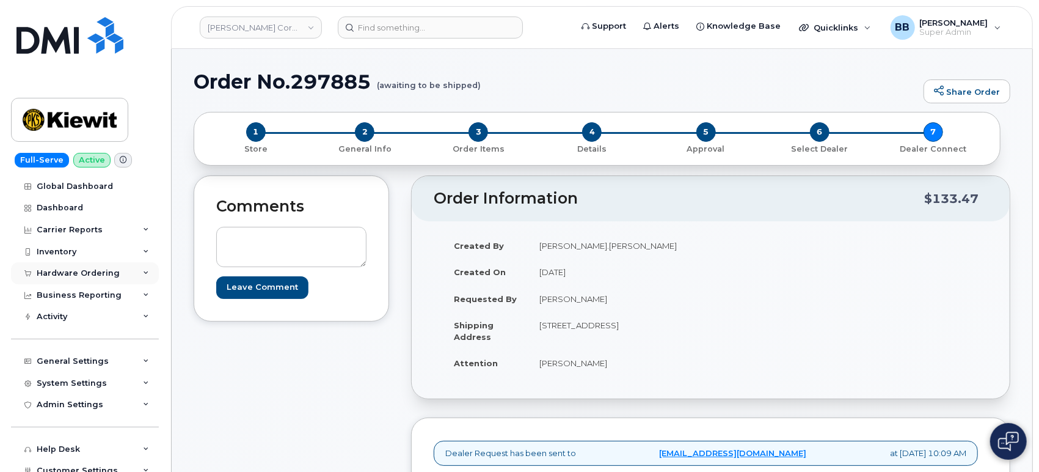
click at [88, 269] on div "Hardware Ordering" at bounding box center [78, 273] width 83 height 10
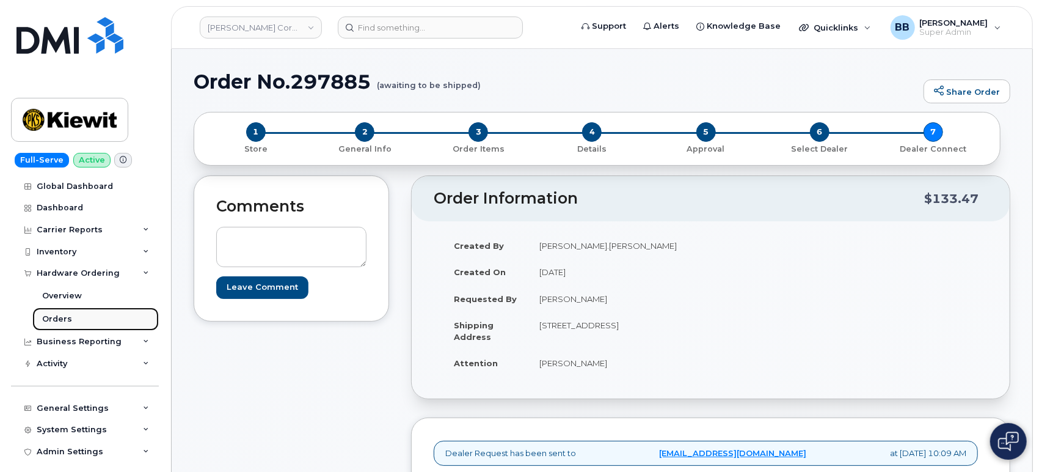
click at [68, 319] on div "Orders" at bounding box center [57, 318] width 30 height 11
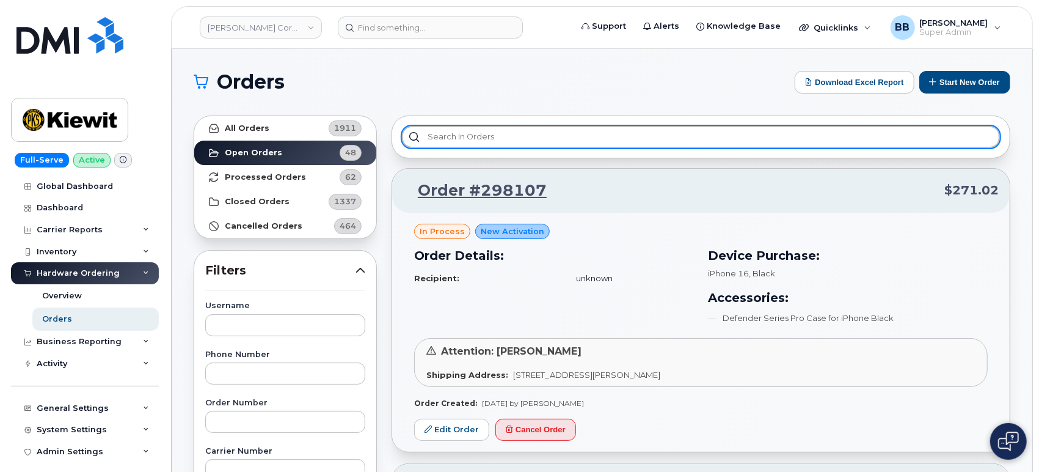
click at [513, 140] on input "text" at bounding box center [701, 137] width 598 height 22
type input "o"
type input "d"
click at [502, 129] on input "text" at bounding box center [701, 137] width 598 height 22
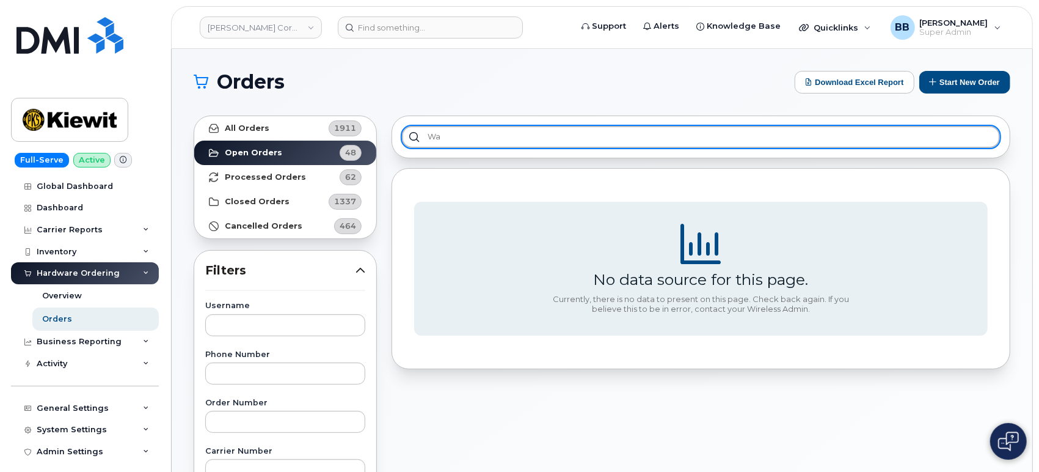
type input "w"
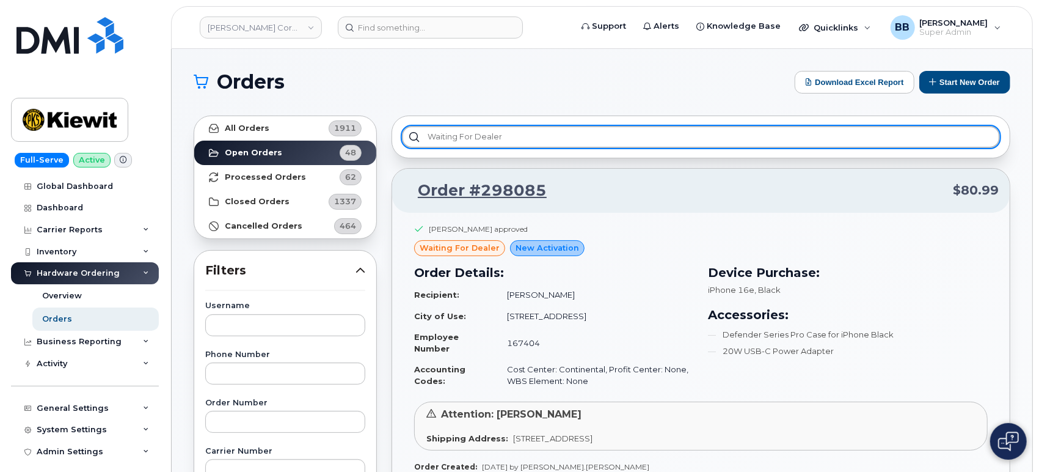
type input "waiting for dealer"
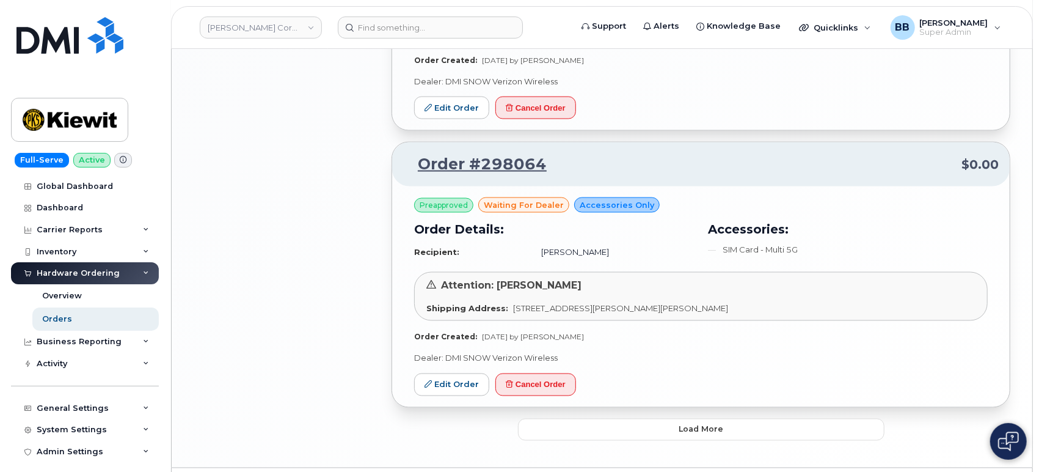
scroll to position [1262, 0]
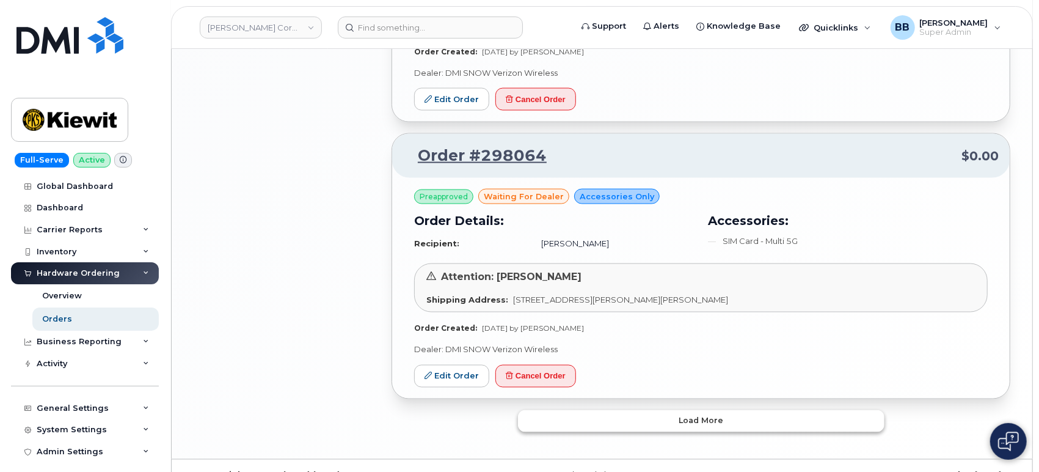
click at [665, 410] on button "Load more" at bounding box center [701, 421] width 367 height 22
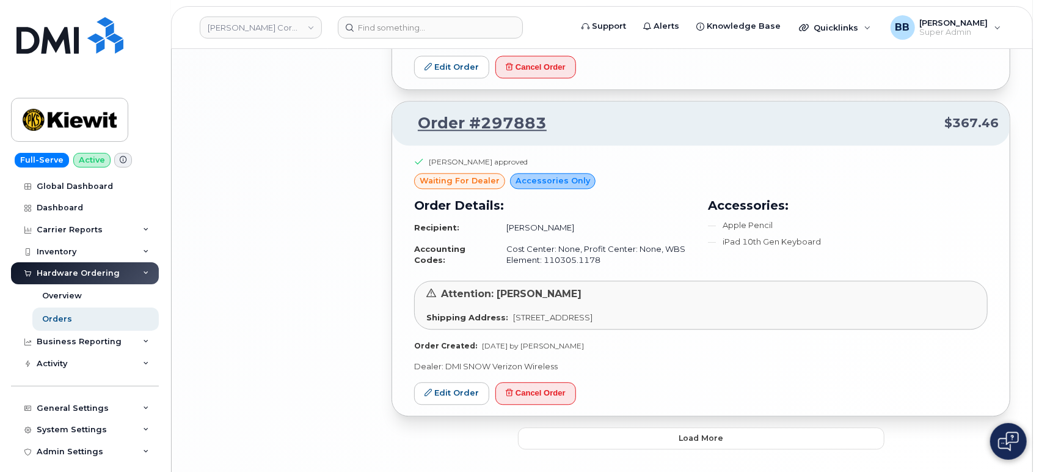
scroll to position [1986, 0]
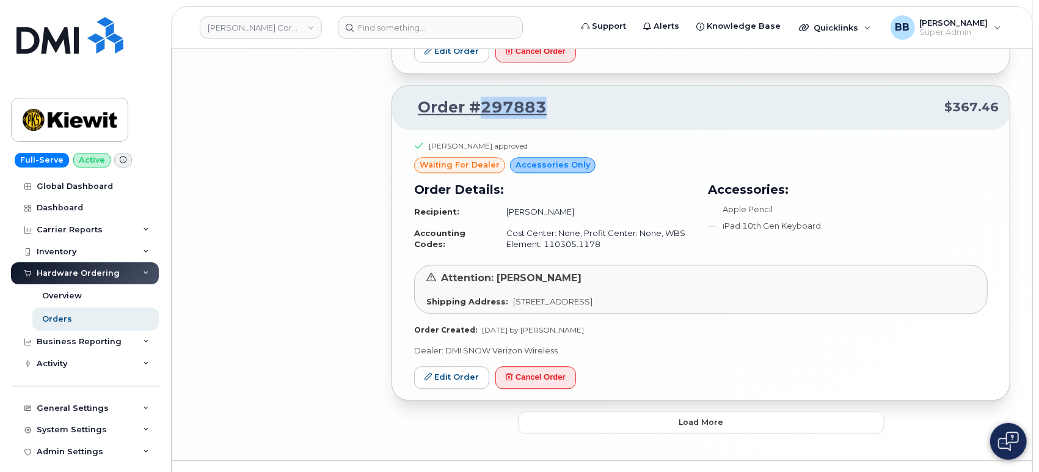
drag, startPoint x: 548, startPoint y: 88, endPoint x: 483, endPoint y: 86, distance: 65.4
click at [483, 97] on p "Order #297883 $367.46" at bounding box center [701, 108] width 596 height 22
copy link "297883"
click at [466, 366] on link "Edit Order" at bounding box center [451, 377] width 75 height 23
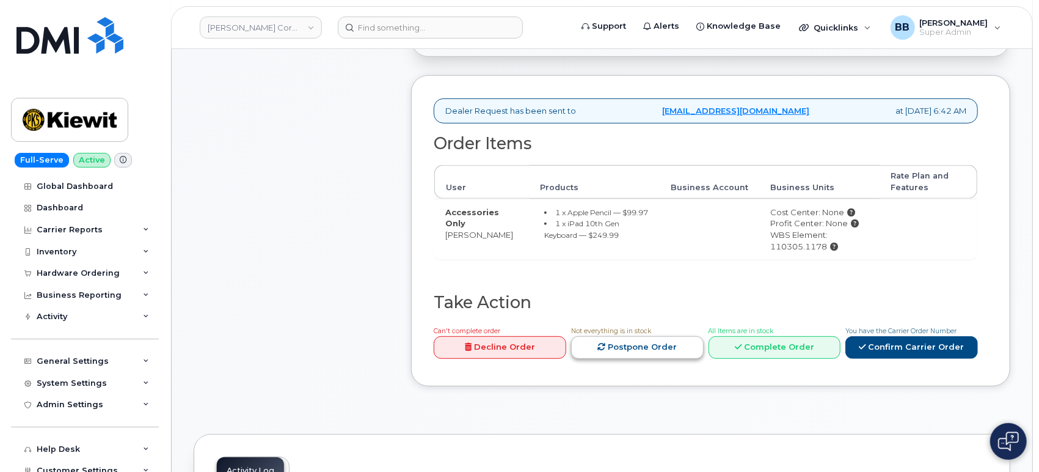
scroll to position [407, 0]
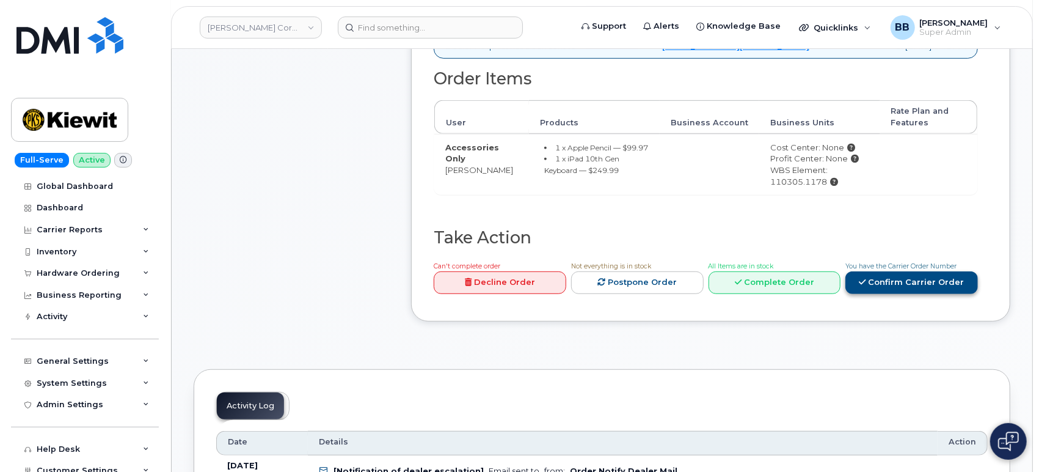
click at [885, 294] on link "Confirm Carrier Order" at bounding box center [912, 282] width 133 height 23
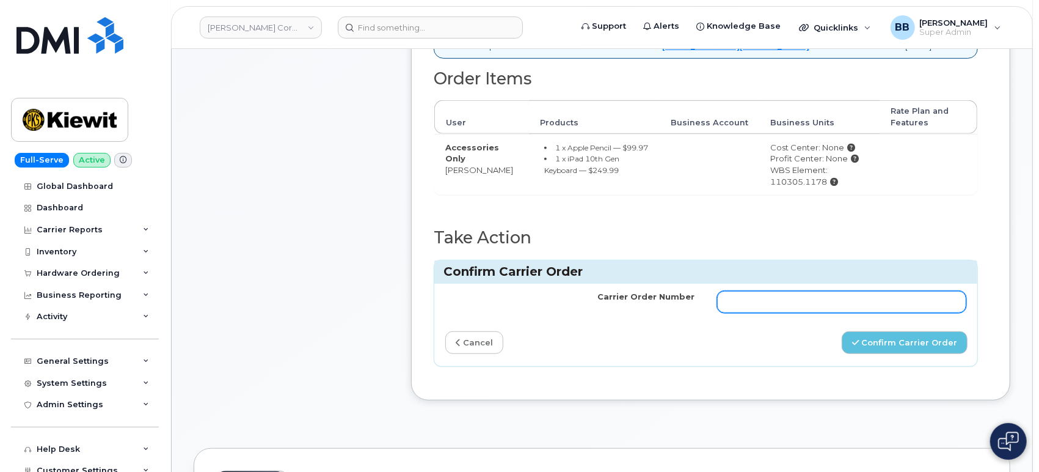
click at [752, 312] on input "Carrier Order Number" at bounding box center [842, 302] width 250 height 22
paste input "MB1000496277382"
type input "MB1000496277382"
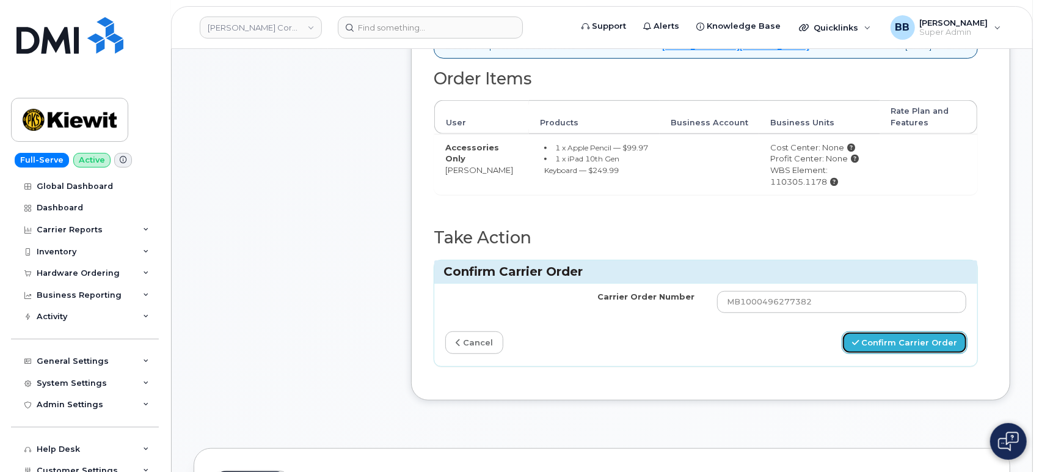
click at [894, 354] on button "Confirm Carrier Order" at bounding box center [905, 342] width 126 height 23
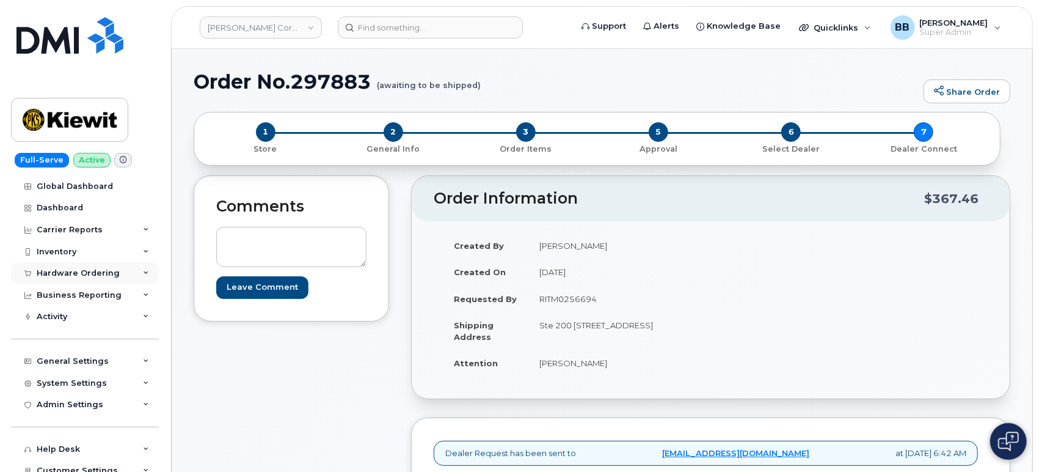
click at [68, 274] on div "Hardware Ordering" at bounding box center [78, 273] width 83 height 10
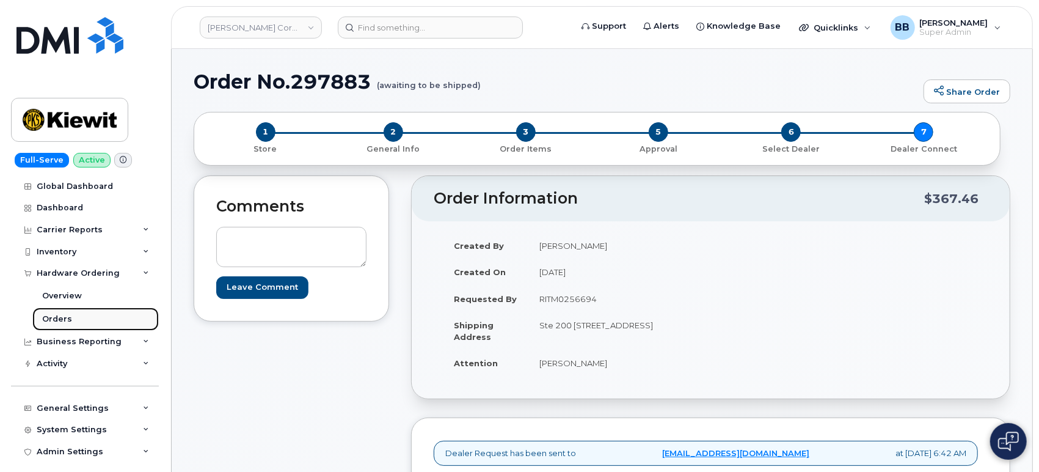
click at [63, 310] on link "Orders" at bounding box center [95, 318] width 126 height 23
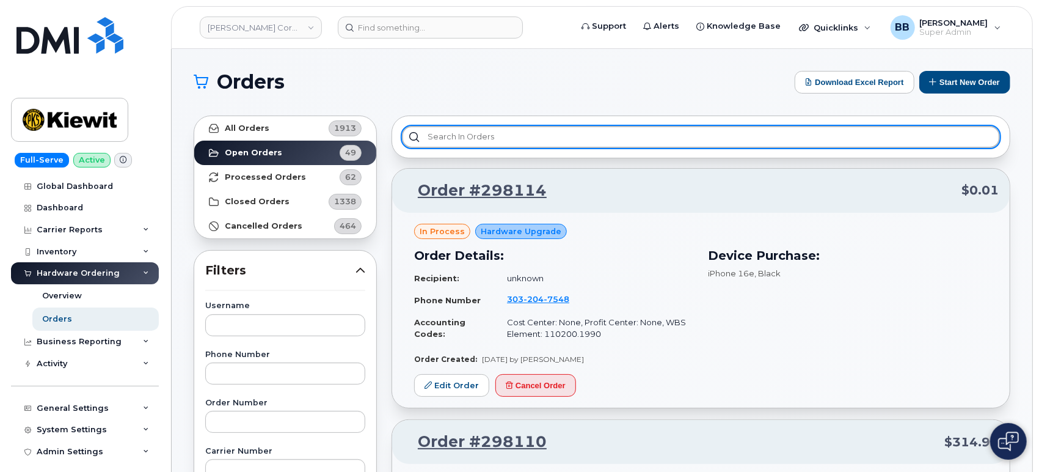
click at [508, 139] on input "text" at bounding box center [701, 137] width 598 height 22
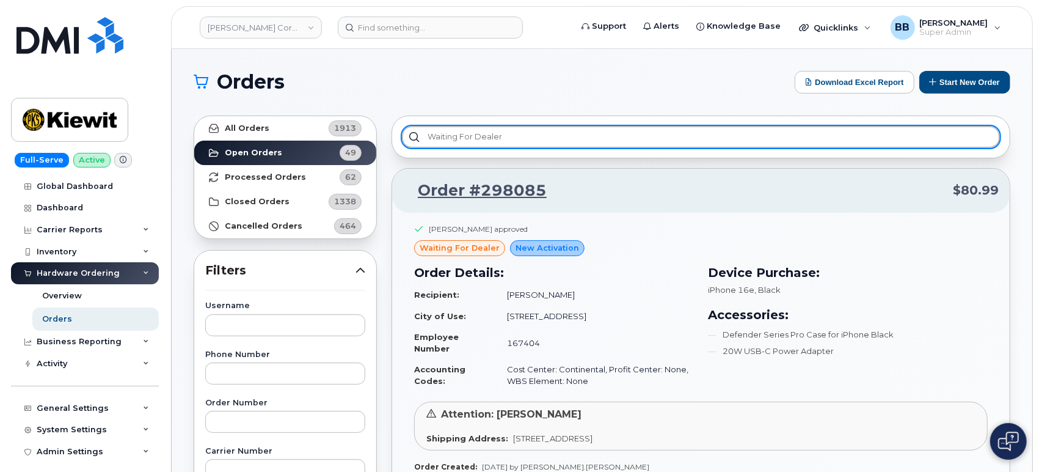
type input "waiting for dealer"
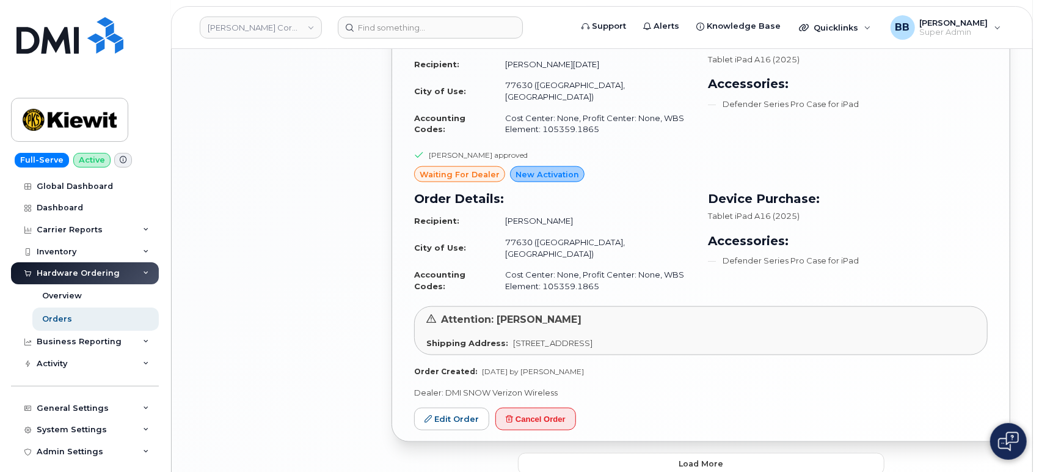
scroll to position [986, 0]
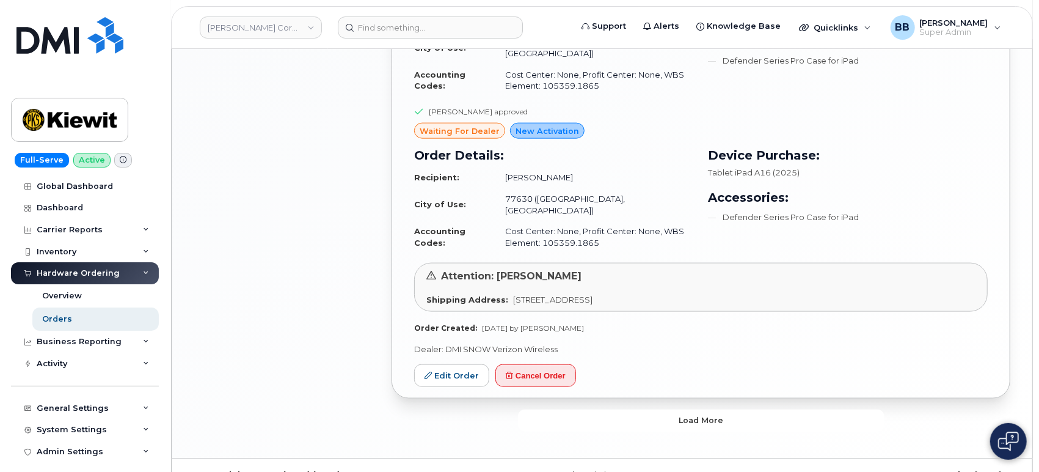
click at [668, 409] on button "Load more" at bounding box center [701, 420] width 367 height 22
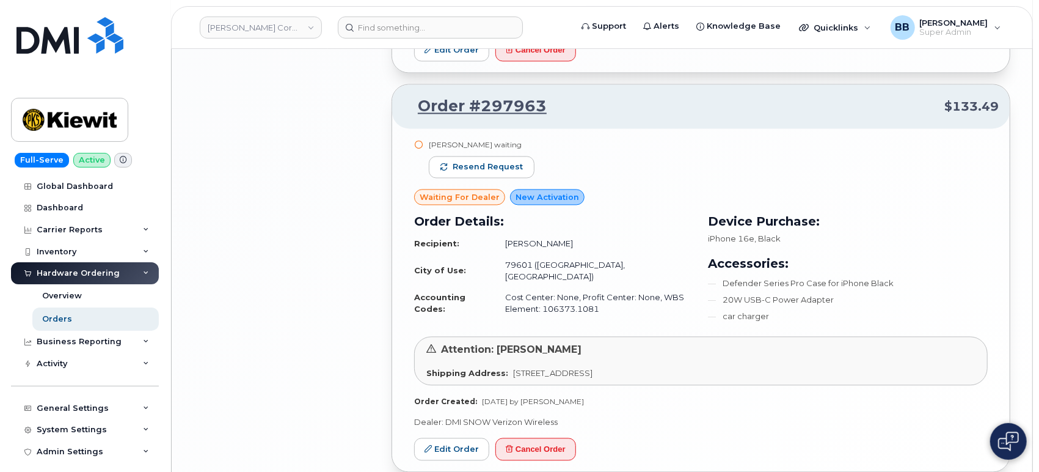
scroll to position [1661, 0]
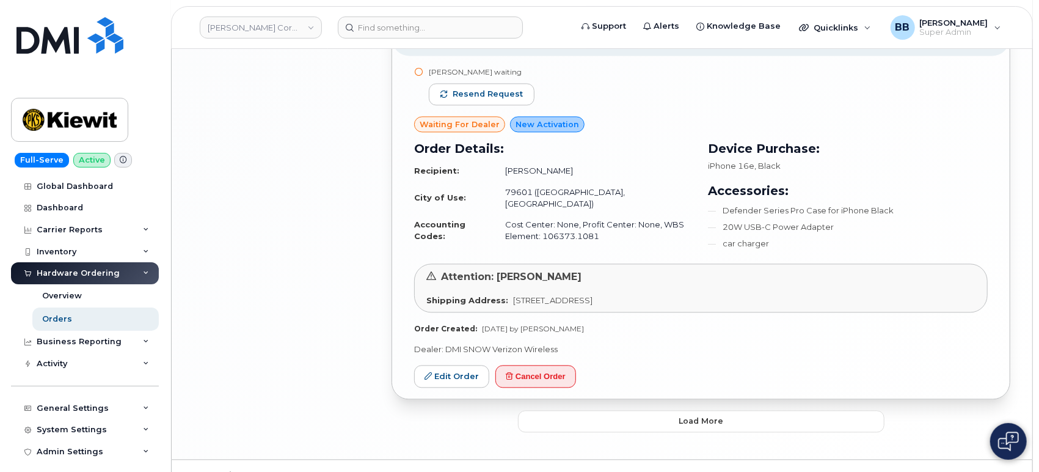
click at [650, 410] on button "Load more" at bounding box center [701, 421] width 367 height 22
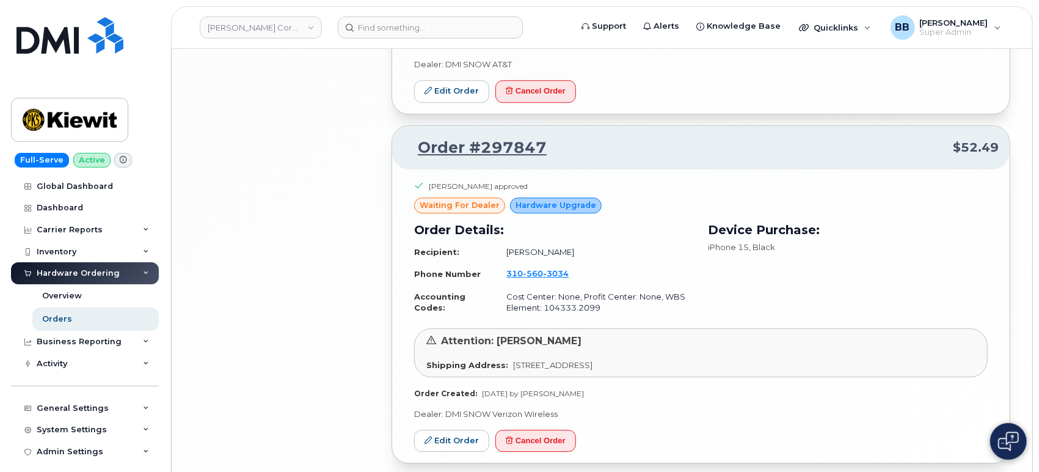
scroll to position [2335, 0]
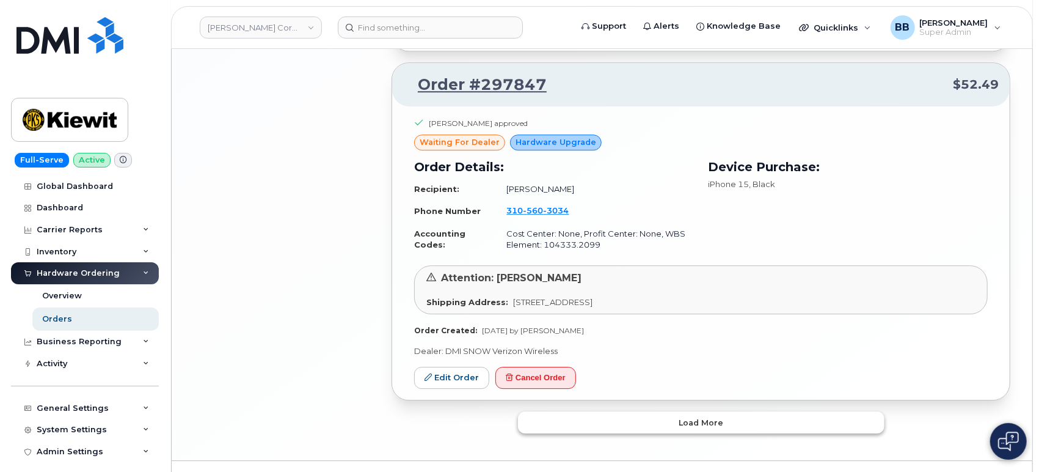
click at [680, 411] on button "Load more" at bounding box center [701, 422] width 367 height 22
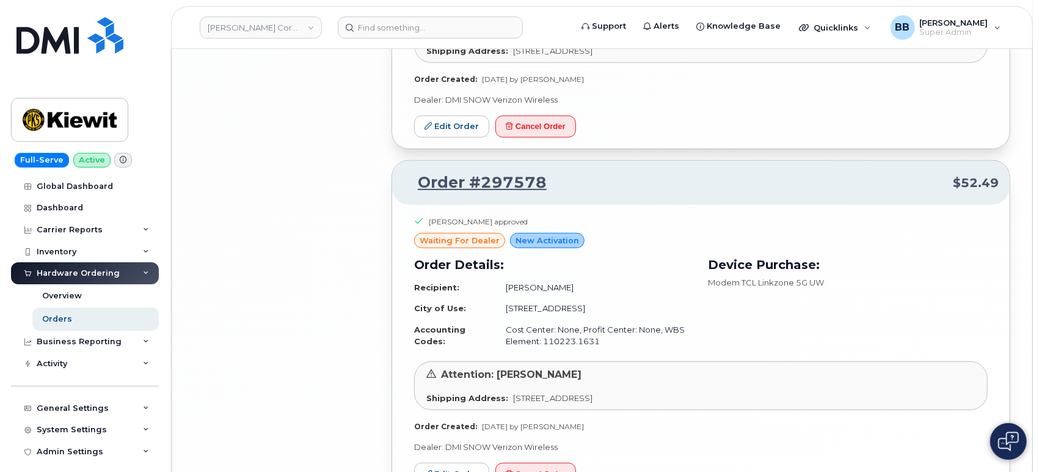
scroll to position [3576, 0]
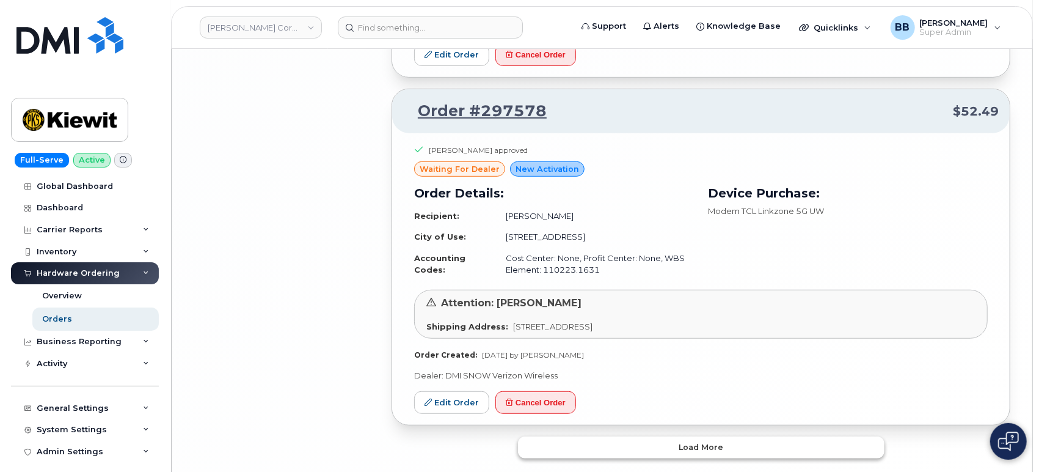
click at [657, 436] on button "Load more" at bounding box center [701, 447] width 367 height 22
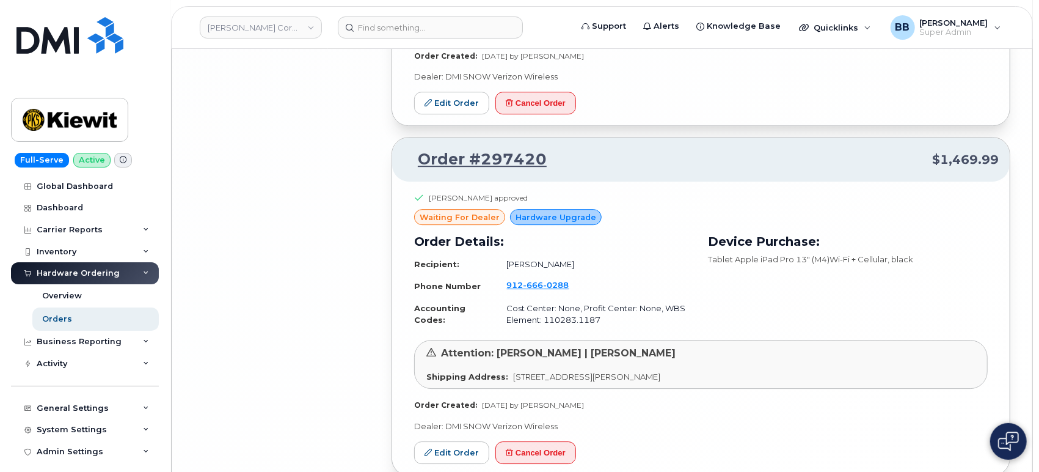
scroll to position [5547, 0]
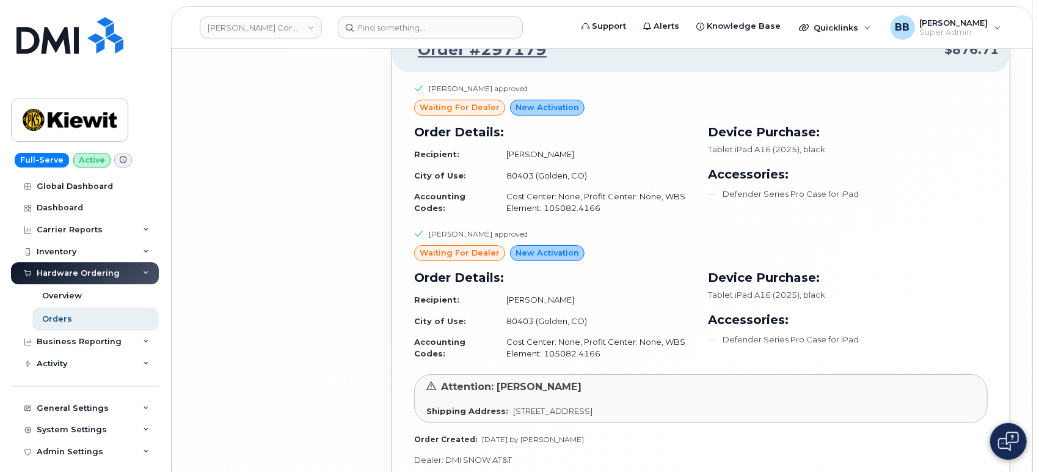
scroll to position [6039, 0]
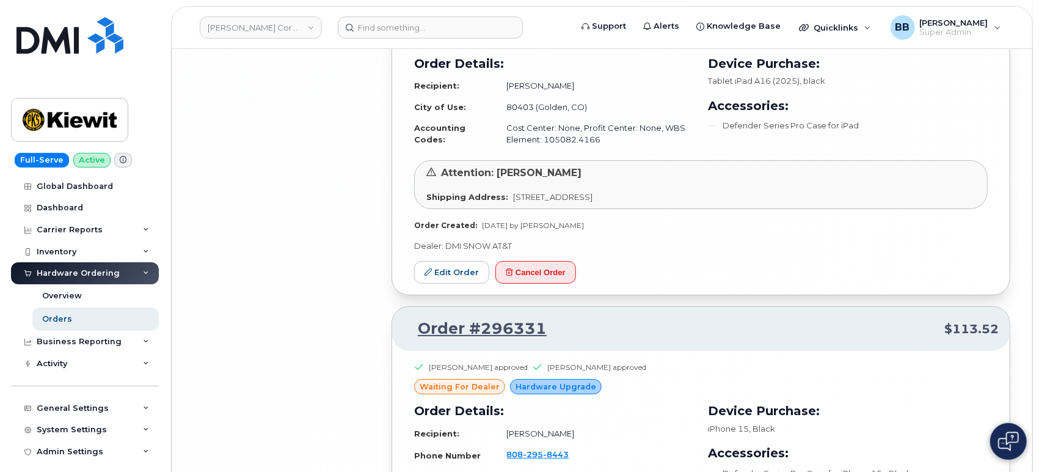
scroll to position [6361, 0]
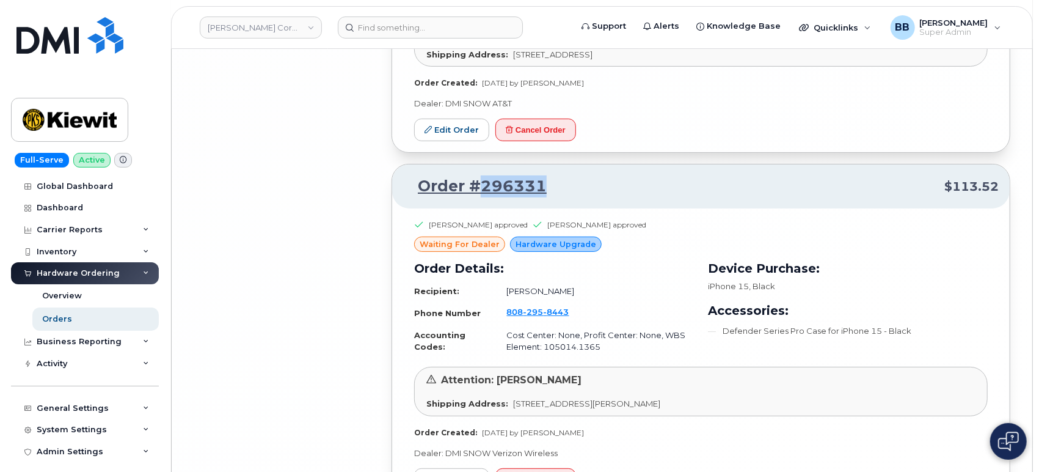
drag, startPoint x: 547, startPoint y: 92, endPoint x: 478, endPoint y: 86, distance: 69.9
click at [478, 175] on p "Order #296331 $113.52" at bounding box center [701, 186] width 596 height 22
copy link "296331"
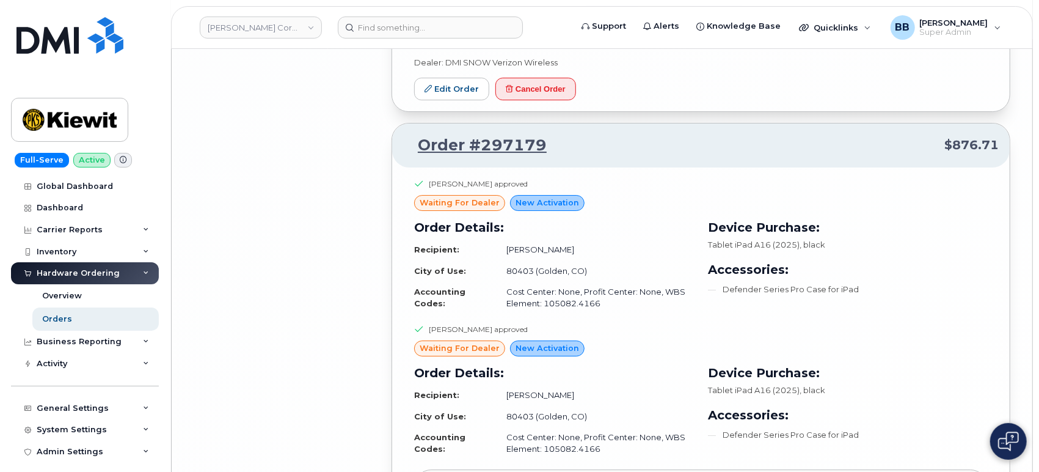
scroll to position [5885, 0]
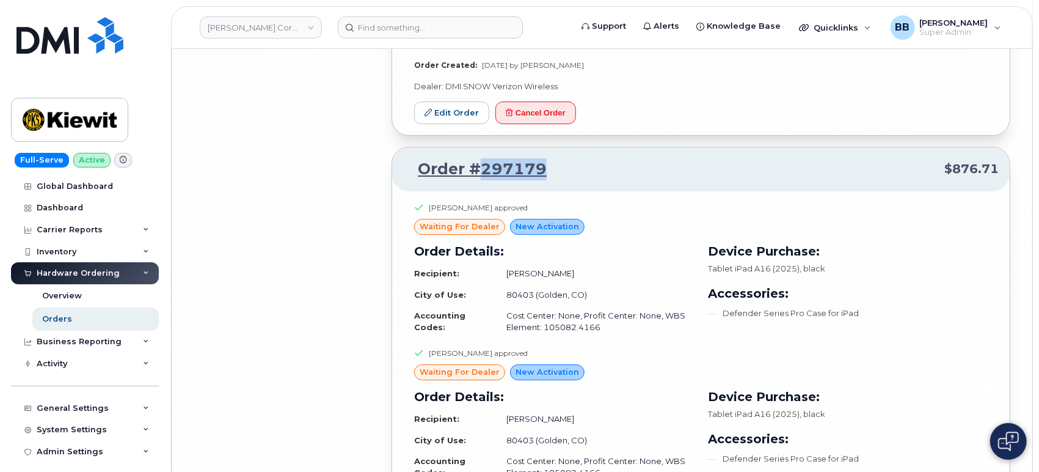
drag, startPoint x: 549, startPoint y: 72, endPoint x: 483, endPoint y: 67, distance: 66.8
click at [483, 158] on p "Order #297179 $876.71" at bounding box center [701, 169] width 596 height 22
copy link "297179"
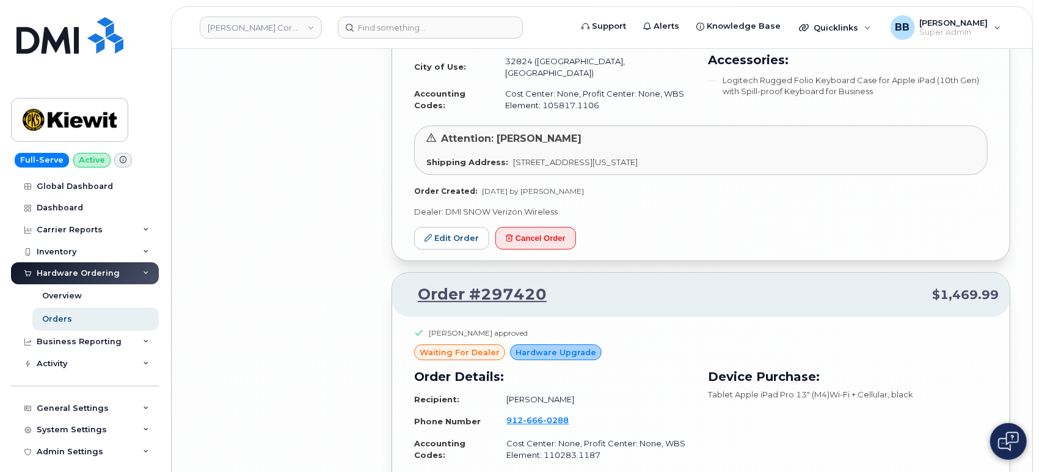
scroll to position [5478, 0]
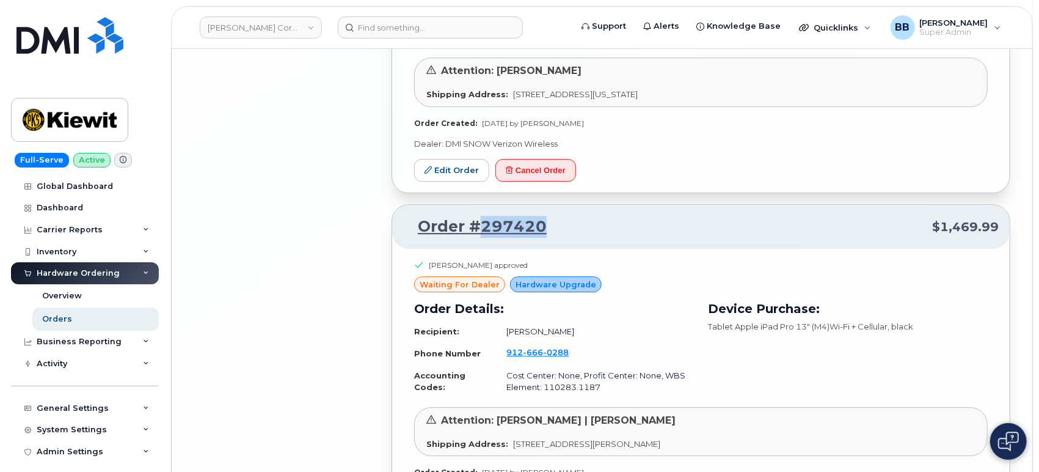
drag, startPoint x: 545, startPoint y: 133, endPoint x: 482, endPoint y: 128, distance: 63.1
click at [482, 216] on p "Order #297420 $1,469.99" at bounding box center [701, 227] width 596 height 22
copy link "297420"
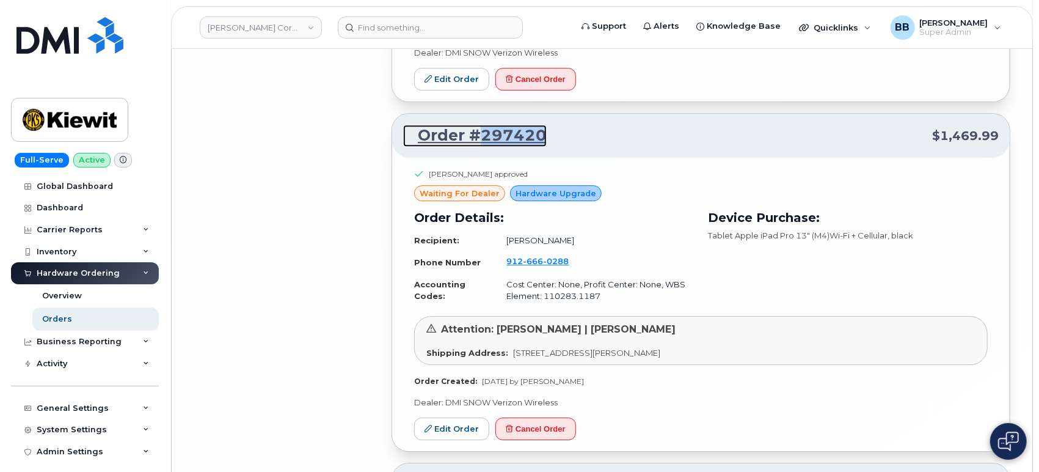
scroll to position [5546, 0]
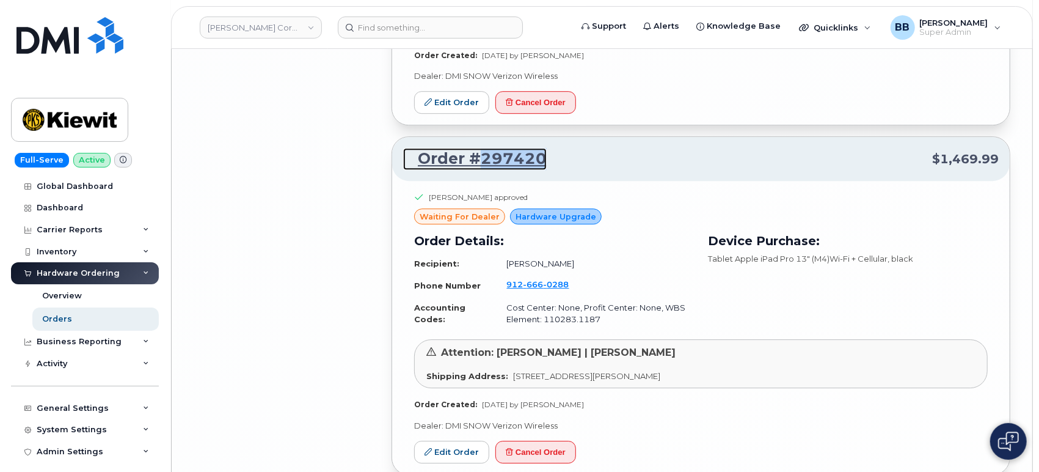
copy link "297420"
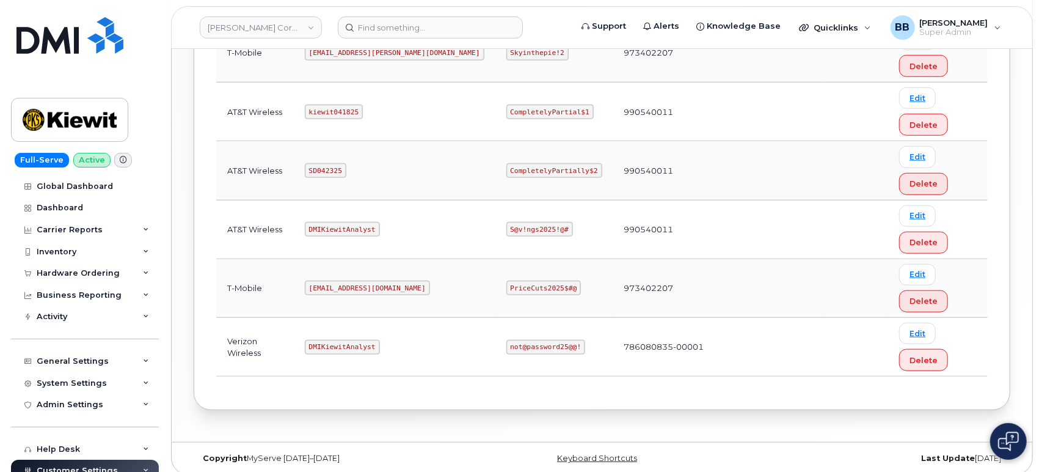
scroll to position [684, 0]
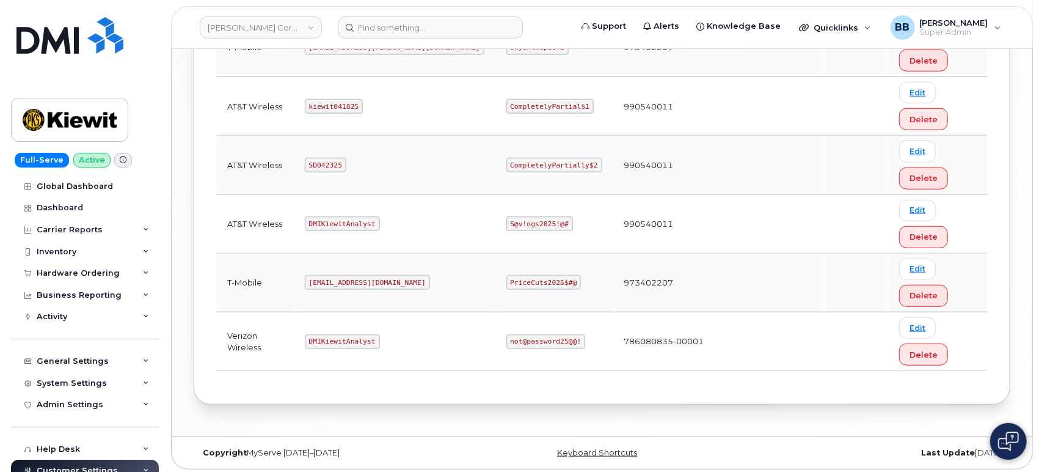
click at [316, 341] on td "DMIKiewitAnalyst" at bounding box center [395, 341] width 202 height 59
drag, startPoint x: 564, startPoint y: 335, endPoint x: 527, endPoint y: 335, distance: 36.7
click at [613, 336] on td "786080835-00001" at bounding box center [719, 341] width 213 height 59
drag, startPoint x: 379, startPoint y: 336, endPoint x: 314, endPoint y: 338, distance: 64.8
click at [314, 338] on code "DMIKiewitAnalyst" at bounding box center [342, 341] width 75 height 15
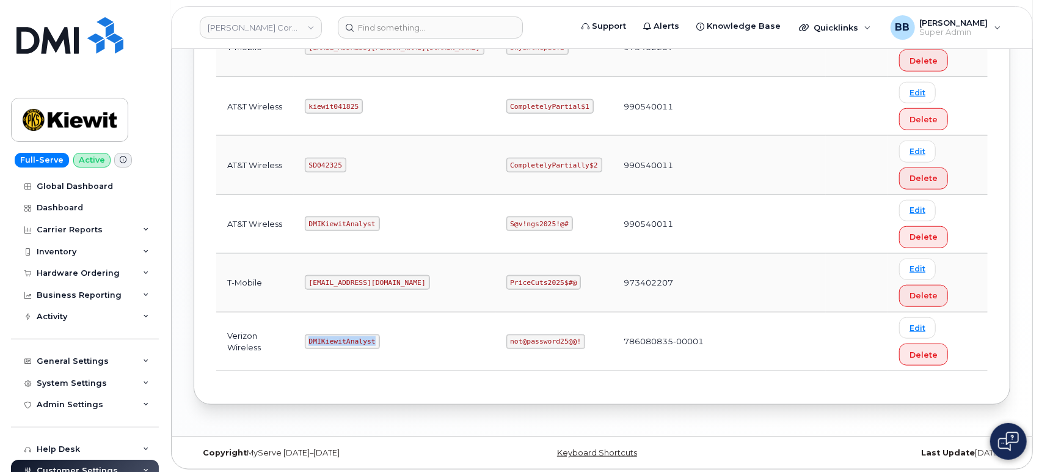
copy code "DMIKiewitAnalyst"
drag, startPoint x: 460, startPoint y: 336, endPoint x: 524, endPoint y: 339, distance: 64.2
click at [524, 339] on code "not@password25@@!" at bounding box center [546, 341] width 79 height 15
copy code "not@password25@@!"
